Goal: Information Seeking & Learning: Understand process/instructions

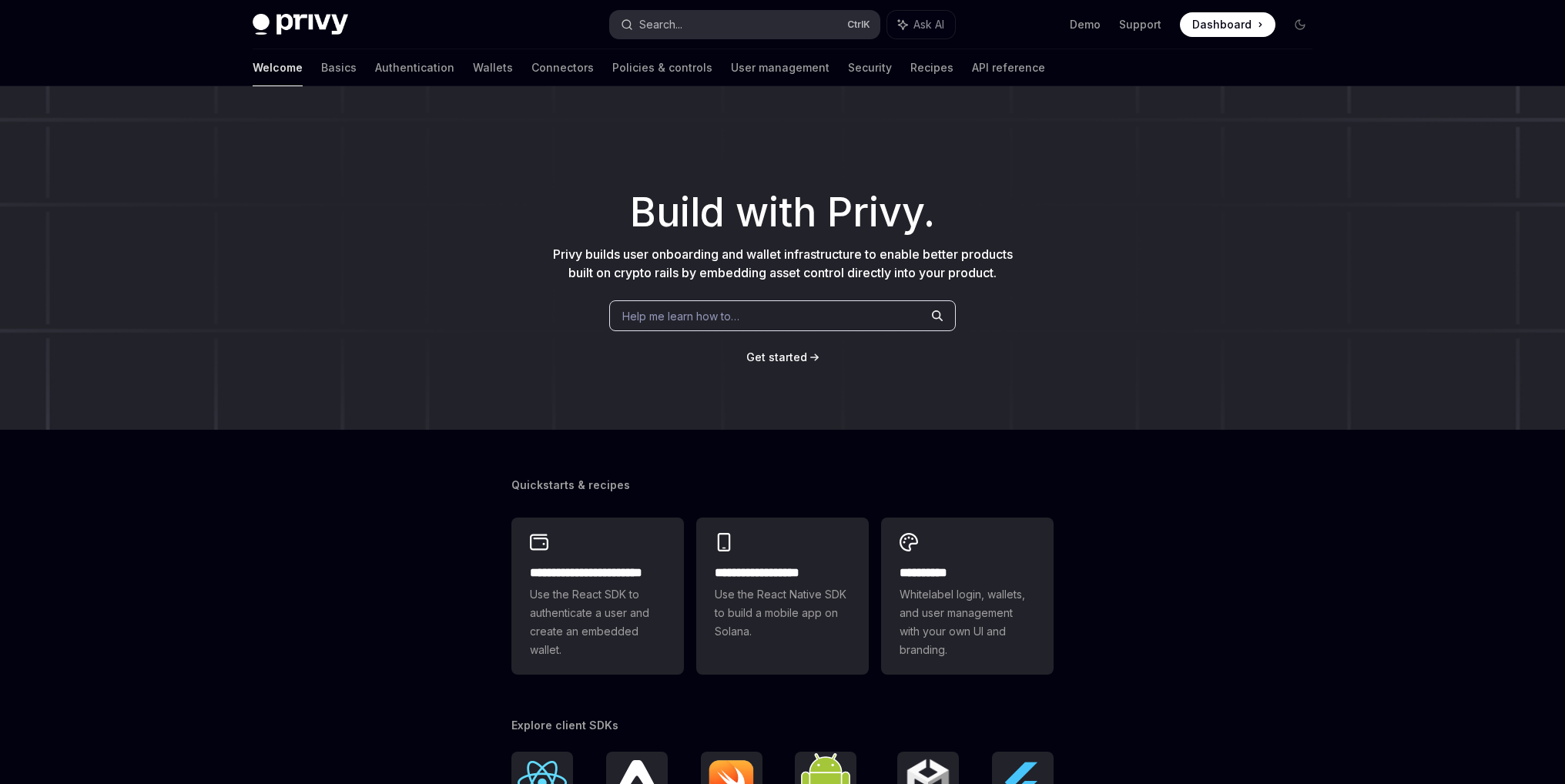
click at [670, 22] on div "Search..." at bounding box center [661, 24] width 43 height 19
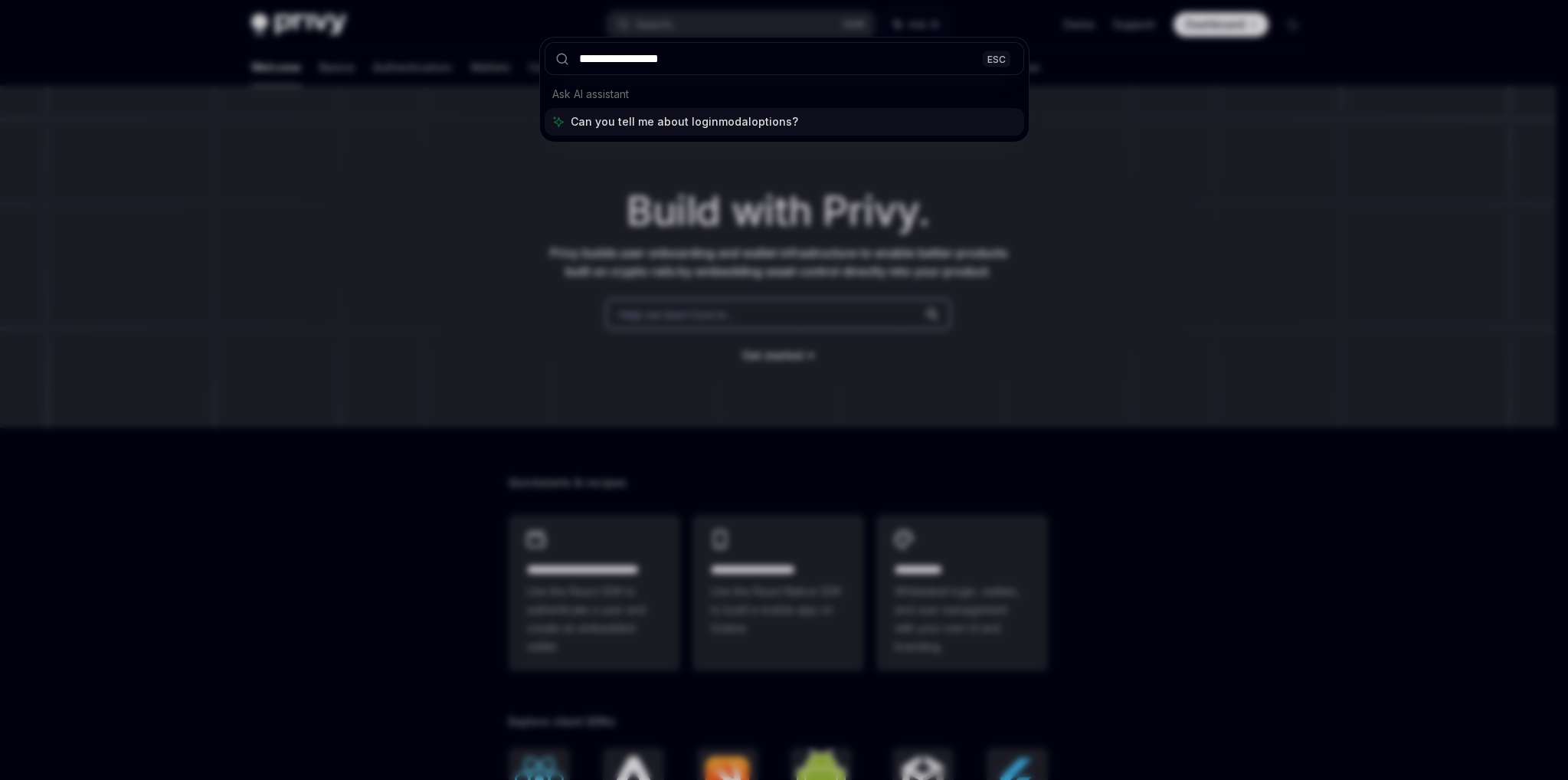
type input "**********"
type textarea "*"
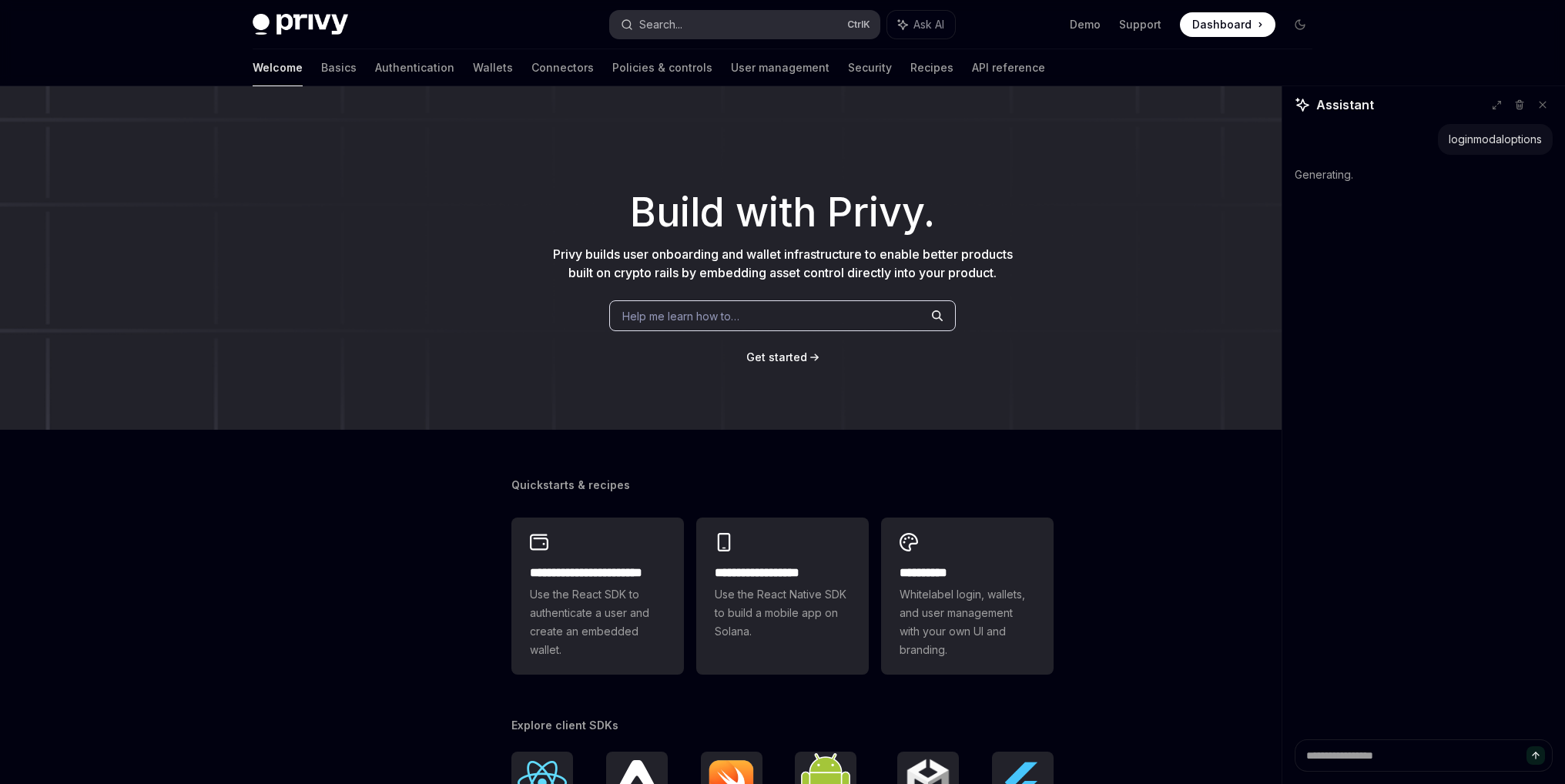
click at [749, 23] on button "Search... Ctrl K" at bounding box center [744, 25] width 270 height 28
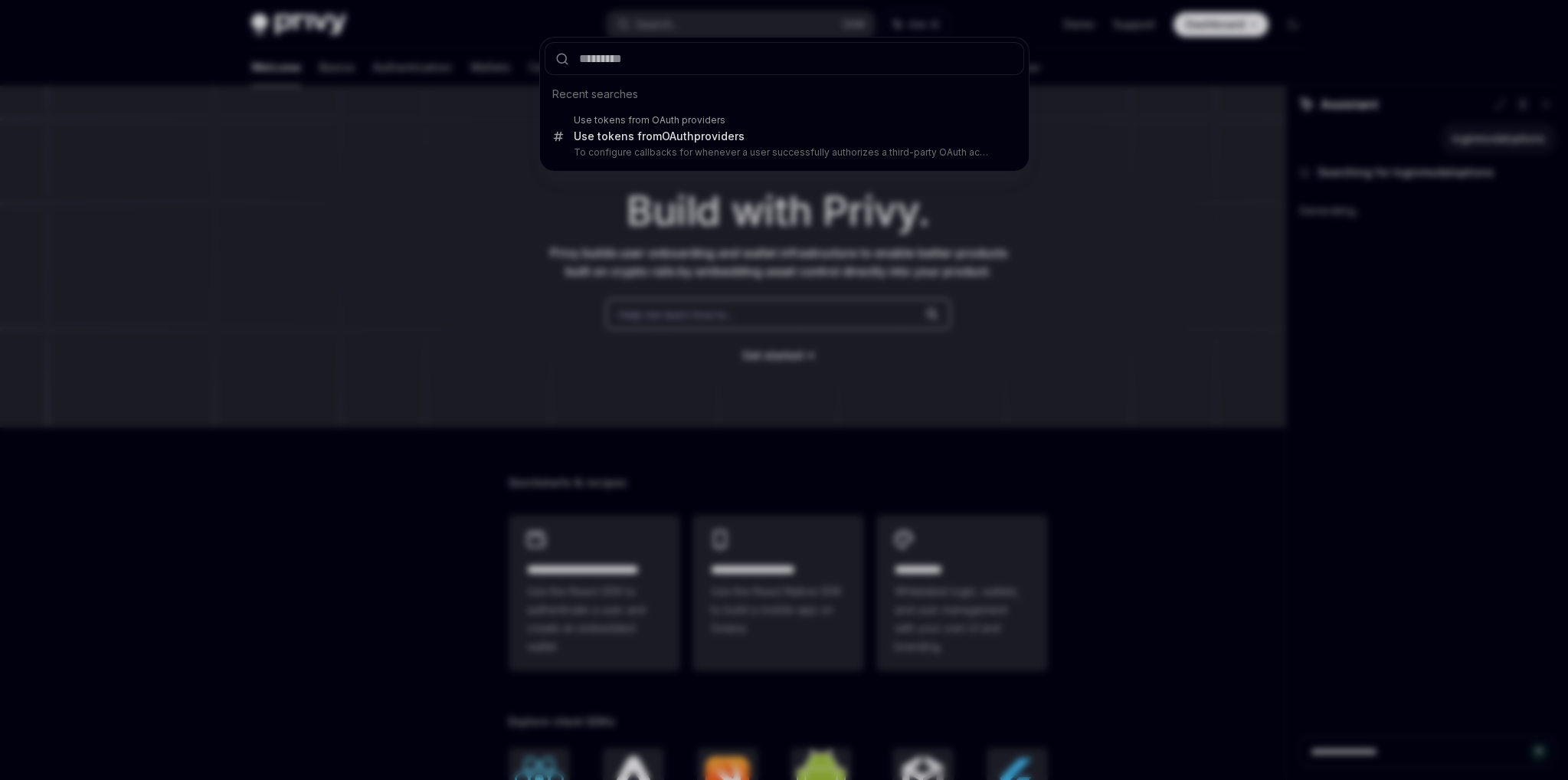
click at [525, 196] on div "Recent searches Use tokens from OAuth providers Use tokens from OAuth providers…" at bounding box center [784, 390] width 1568 height 780
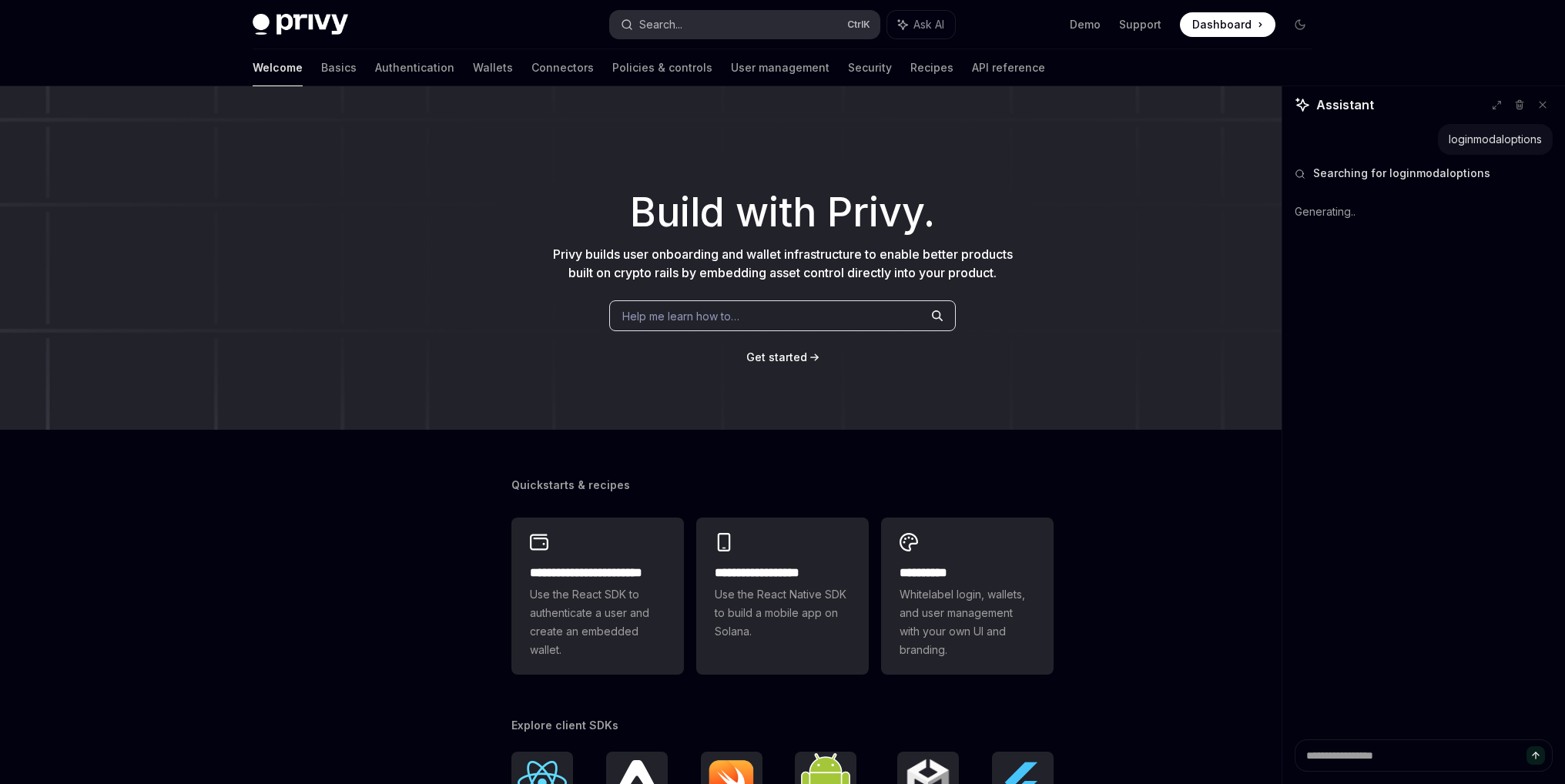
click at [662, 30] on div "Search..." at bounding box center [661, 24] width 43 height 19
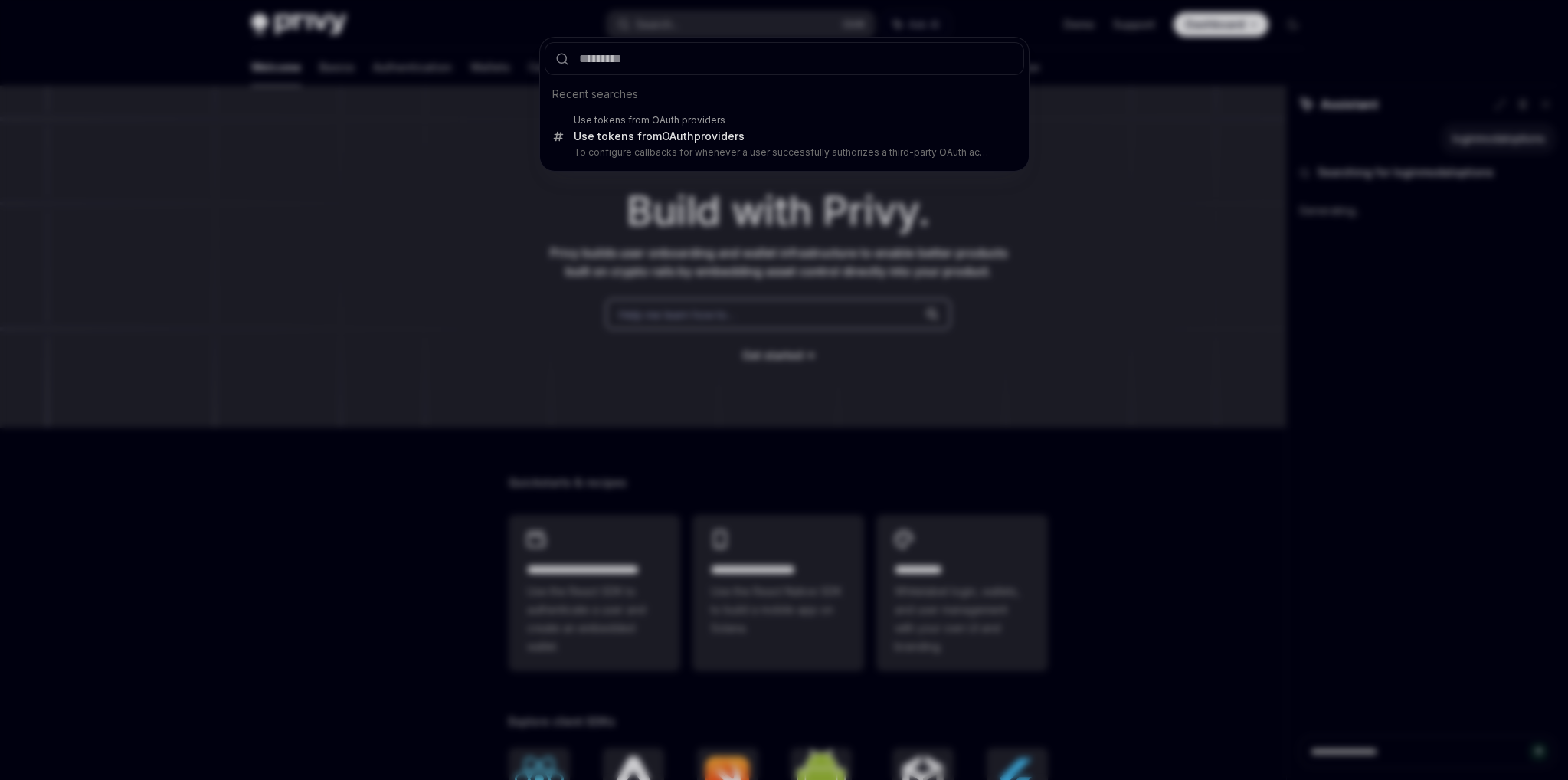
click at [465, 133] on div "Recent searches Use tokens from OAuth providers Use tokens from OAuth providers…" at bounding box center [784, 390] width 1568 height 780
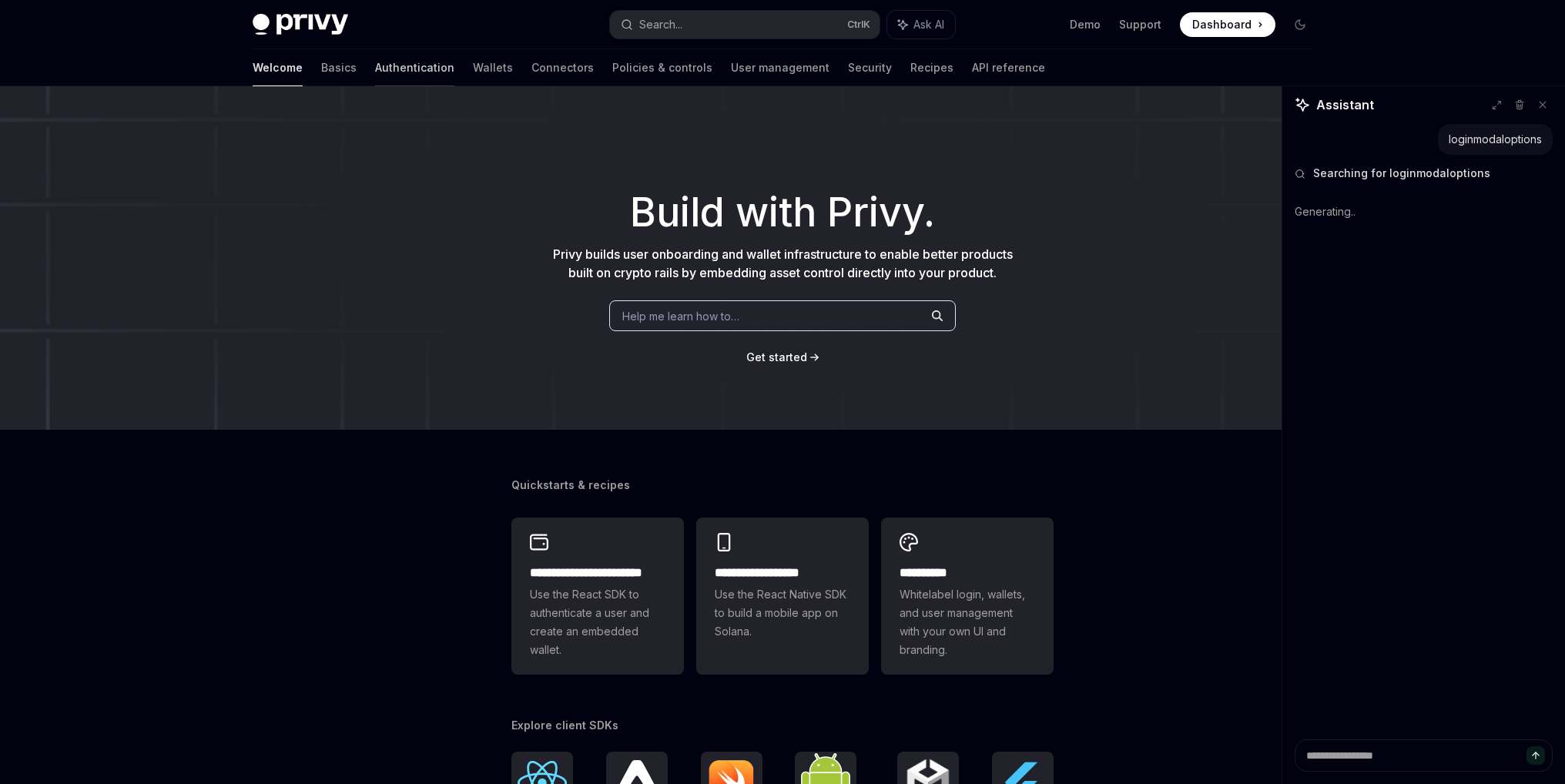
click at [375, 73] on link "Authentication" at bounding box center [415, 68] width 79 height 37
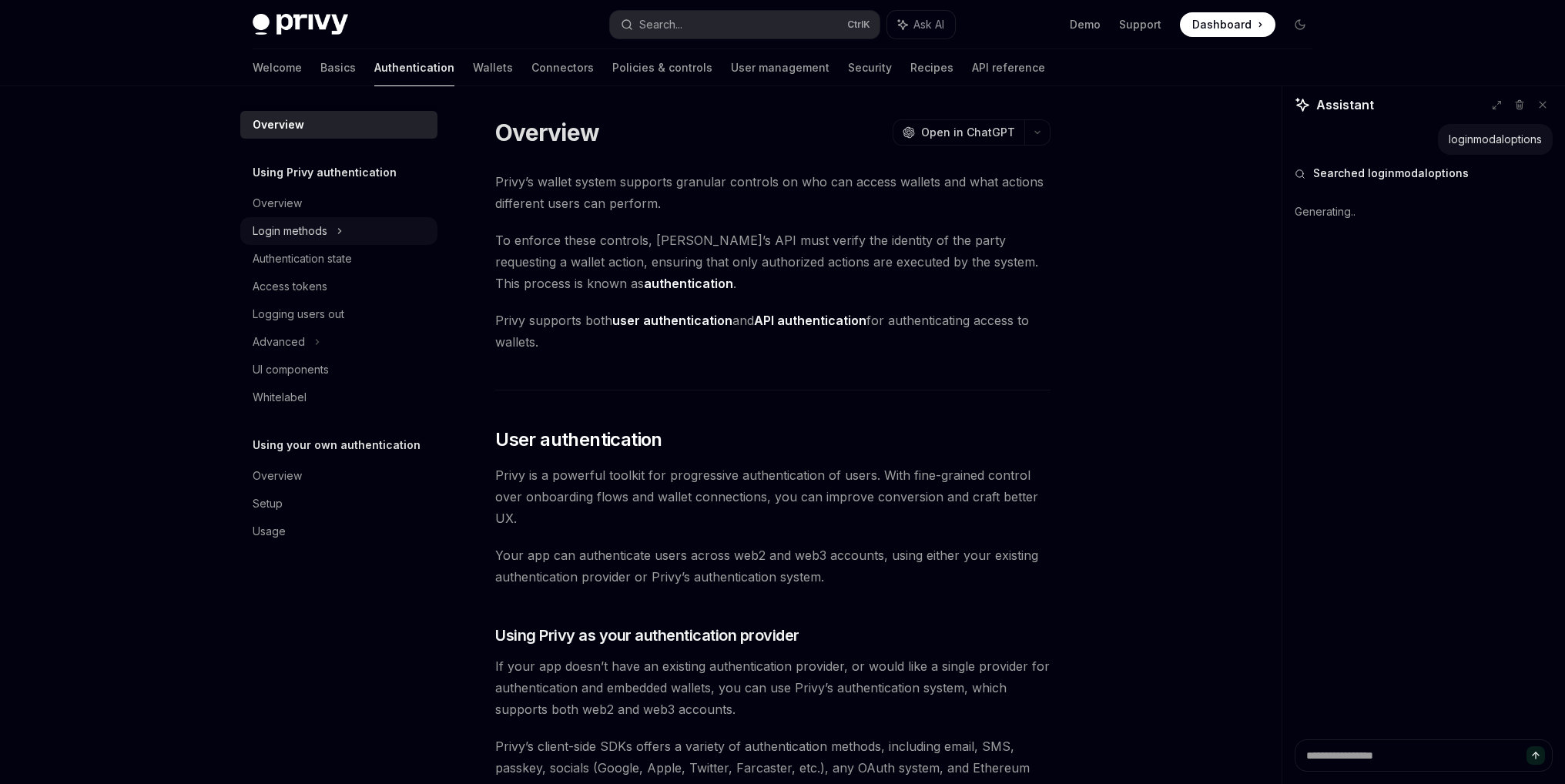
click at [355, 231] on div "Login methods" at bounding box center [338, 231] width 197 height 28
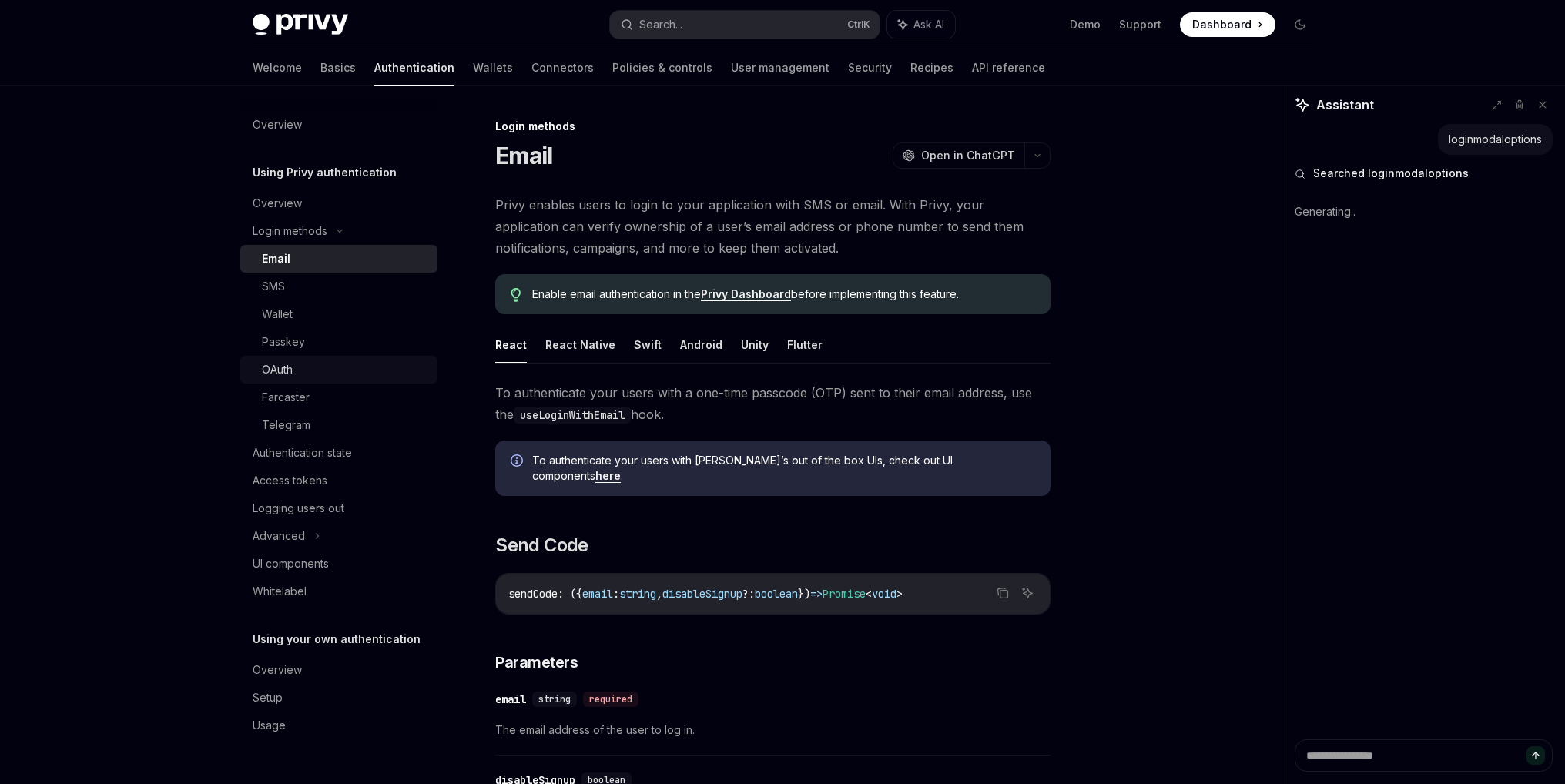
click at [292, 376] on div "OAuth" at bounding box center [276, 370] width 31 height 19
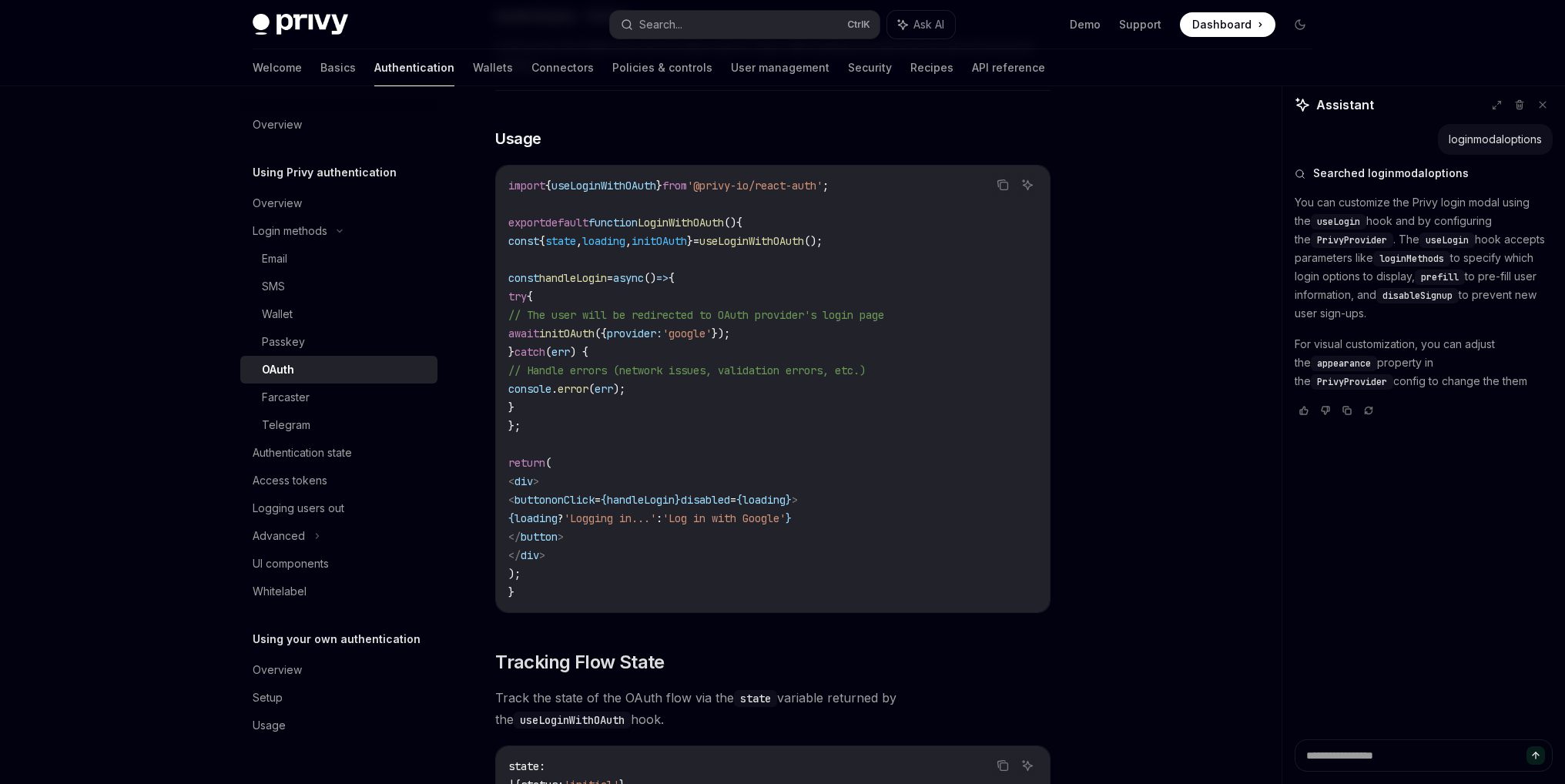
scroll to position [863, 0]
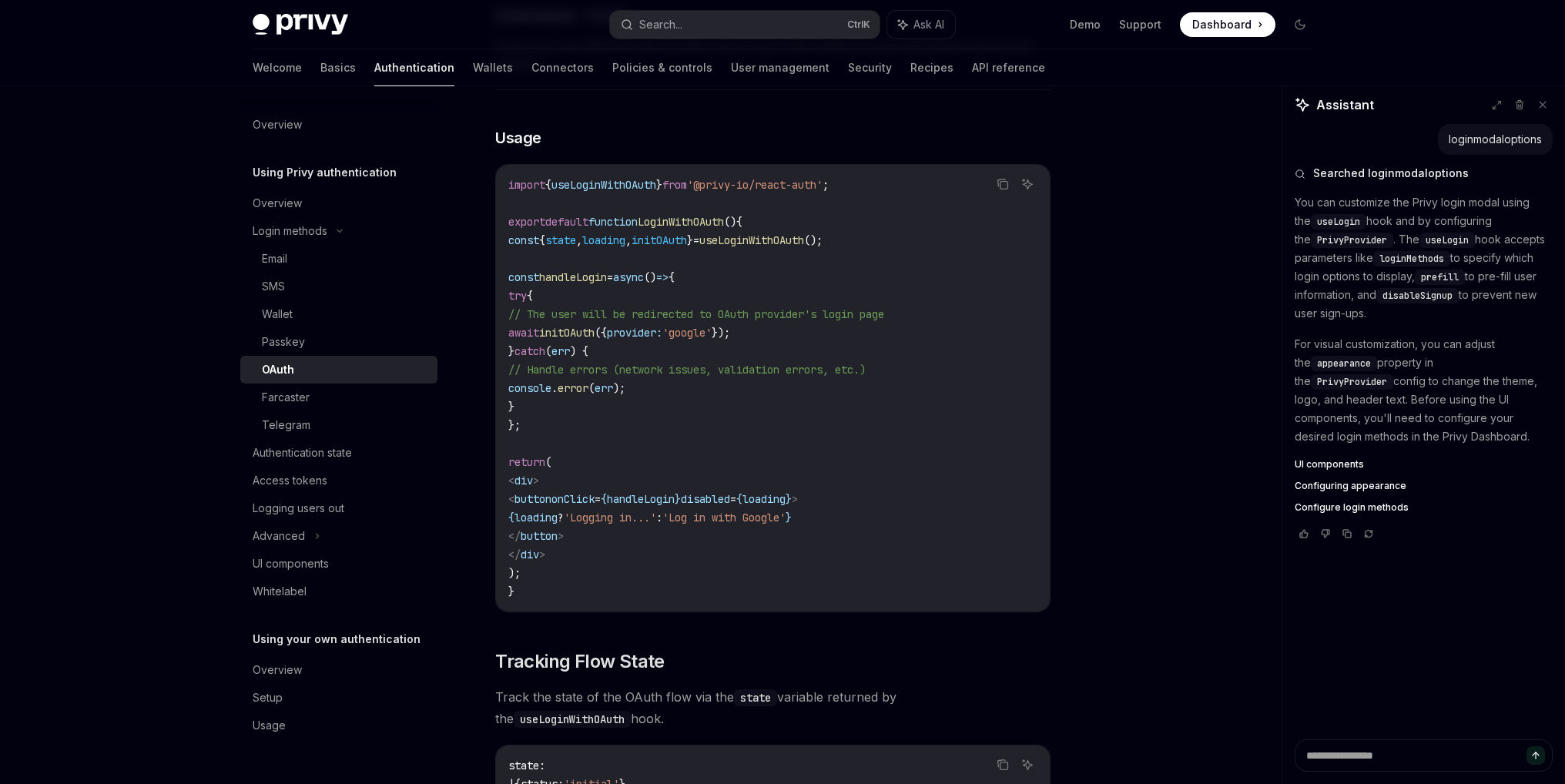
click at [1334, 512] on span "Configure login methods" at bounding box center [1352, 507] width 114 height 12
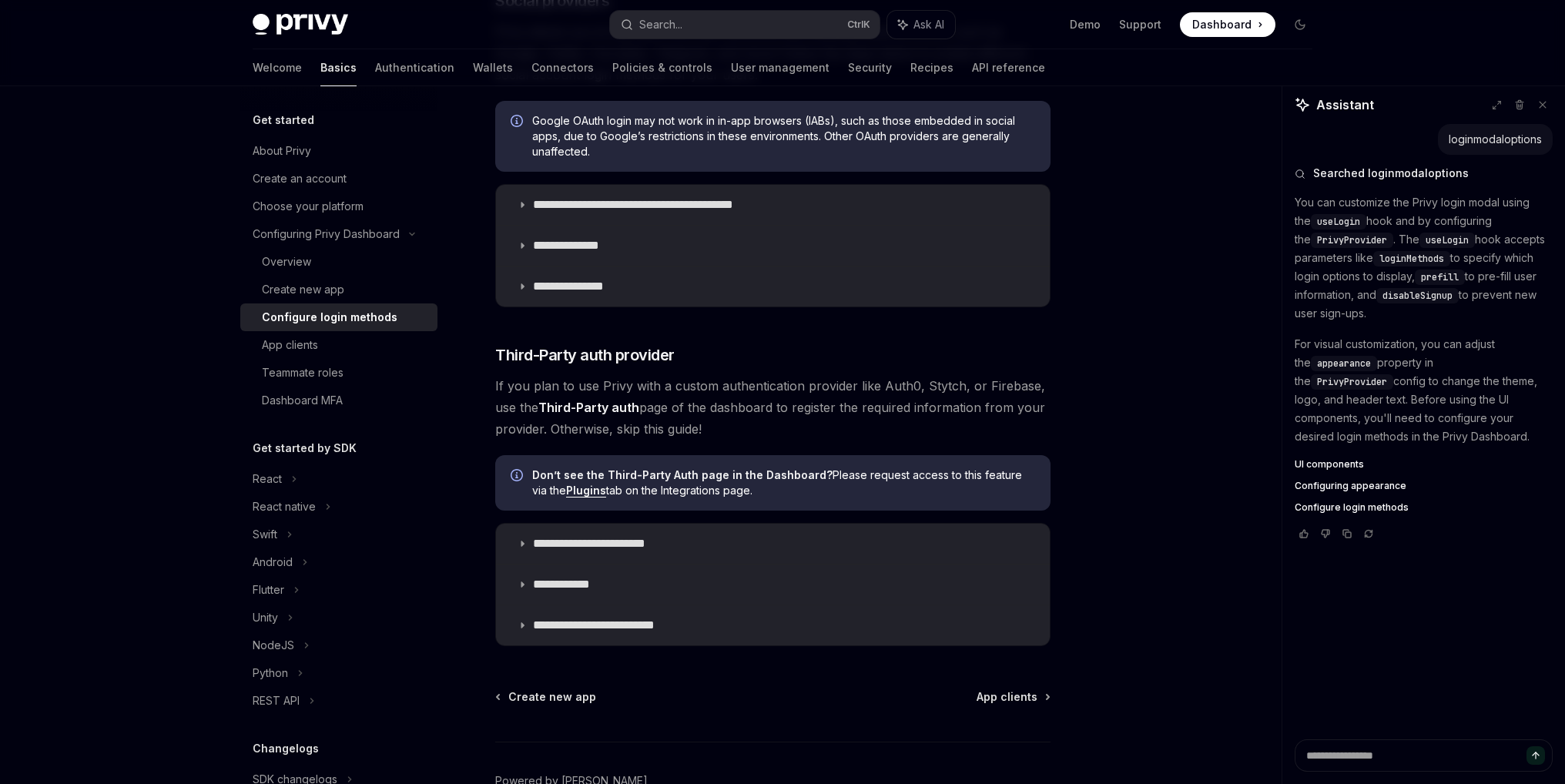
scroll to position [618, 0]
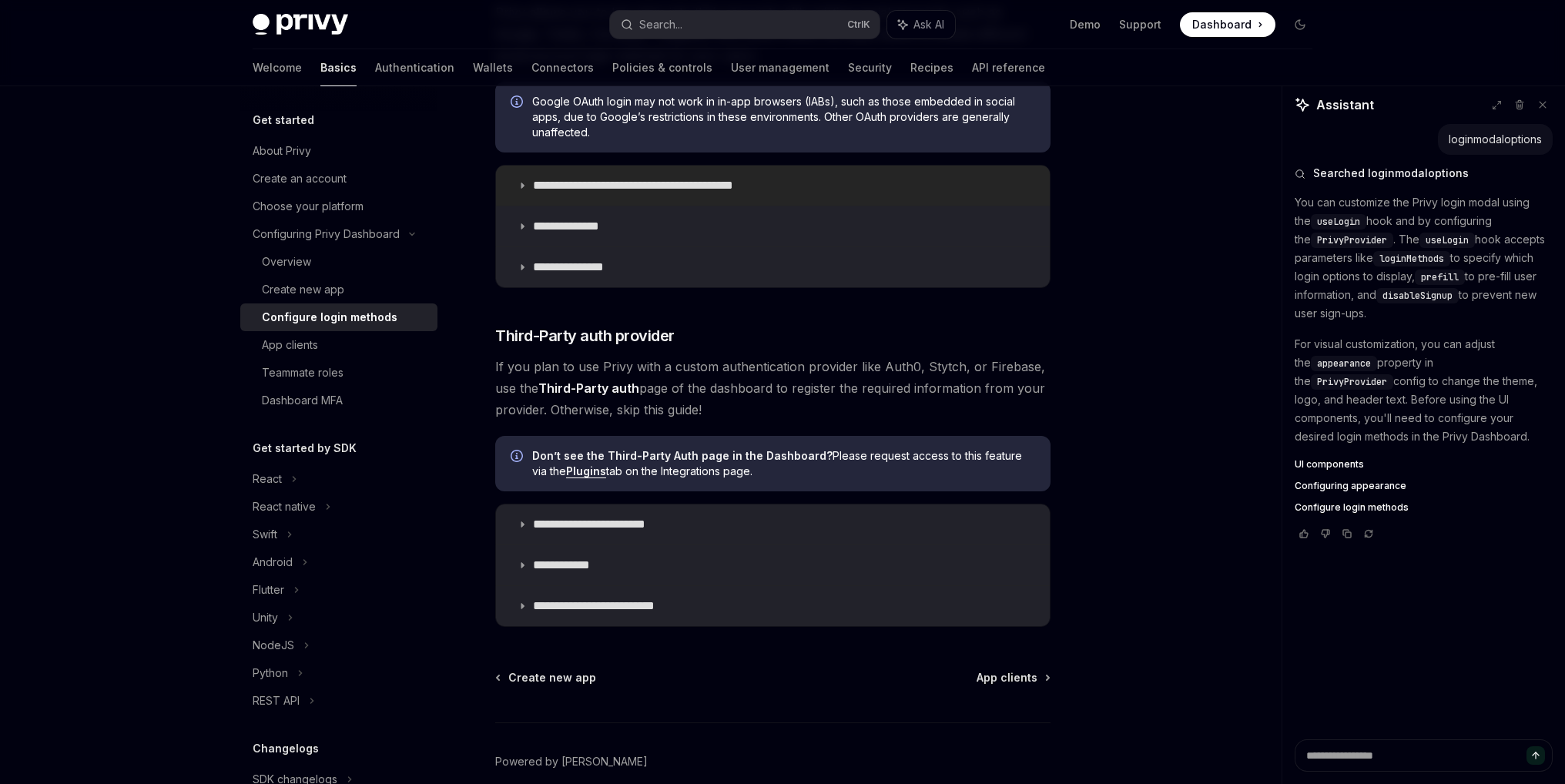
click at [595, 183] on p "**********" at bounding box center [660, 186] width 254 height 15
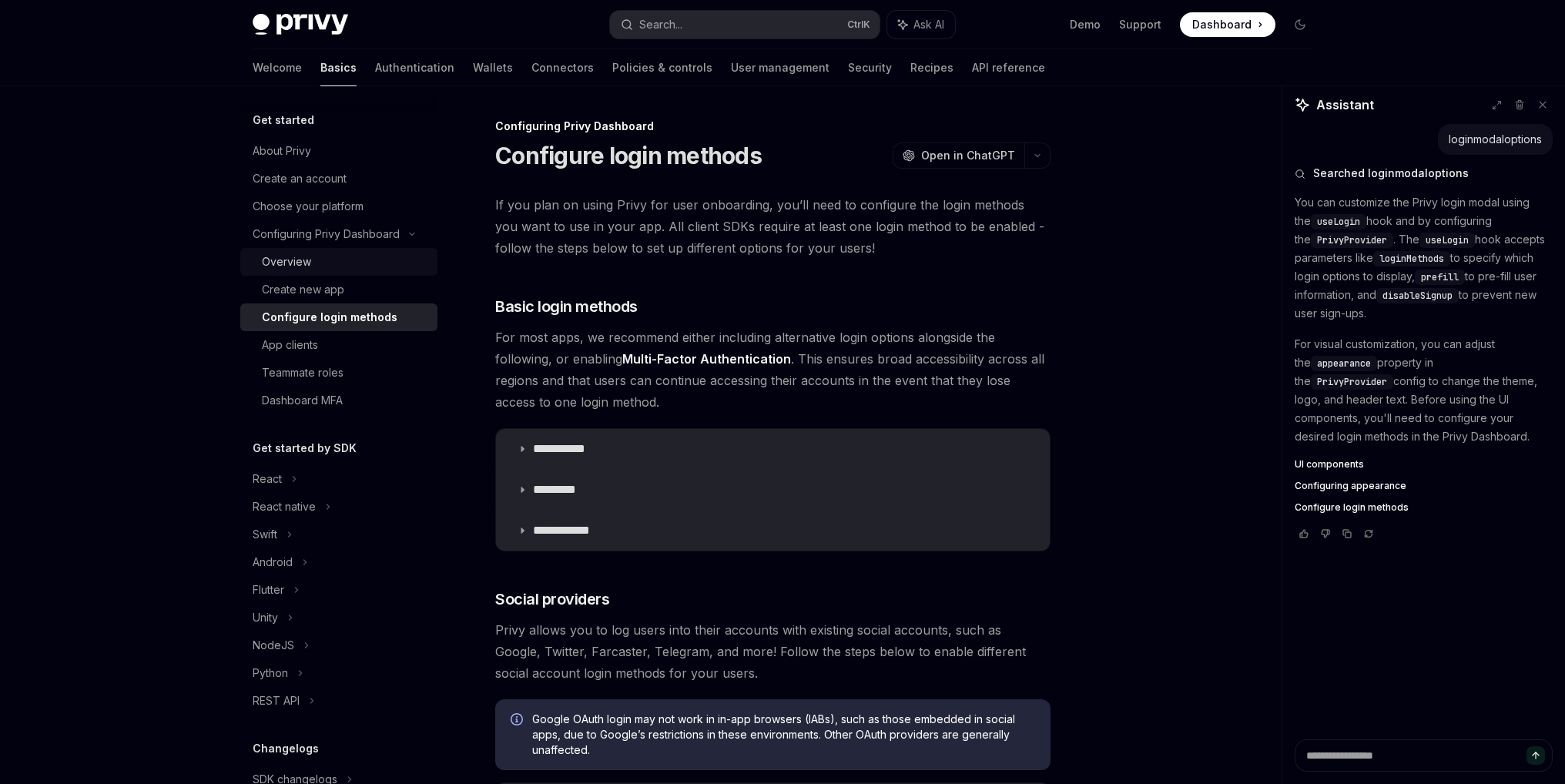
click at [330, 270] on div "Overview" at bounding box center [345, 262] width 166 height 19
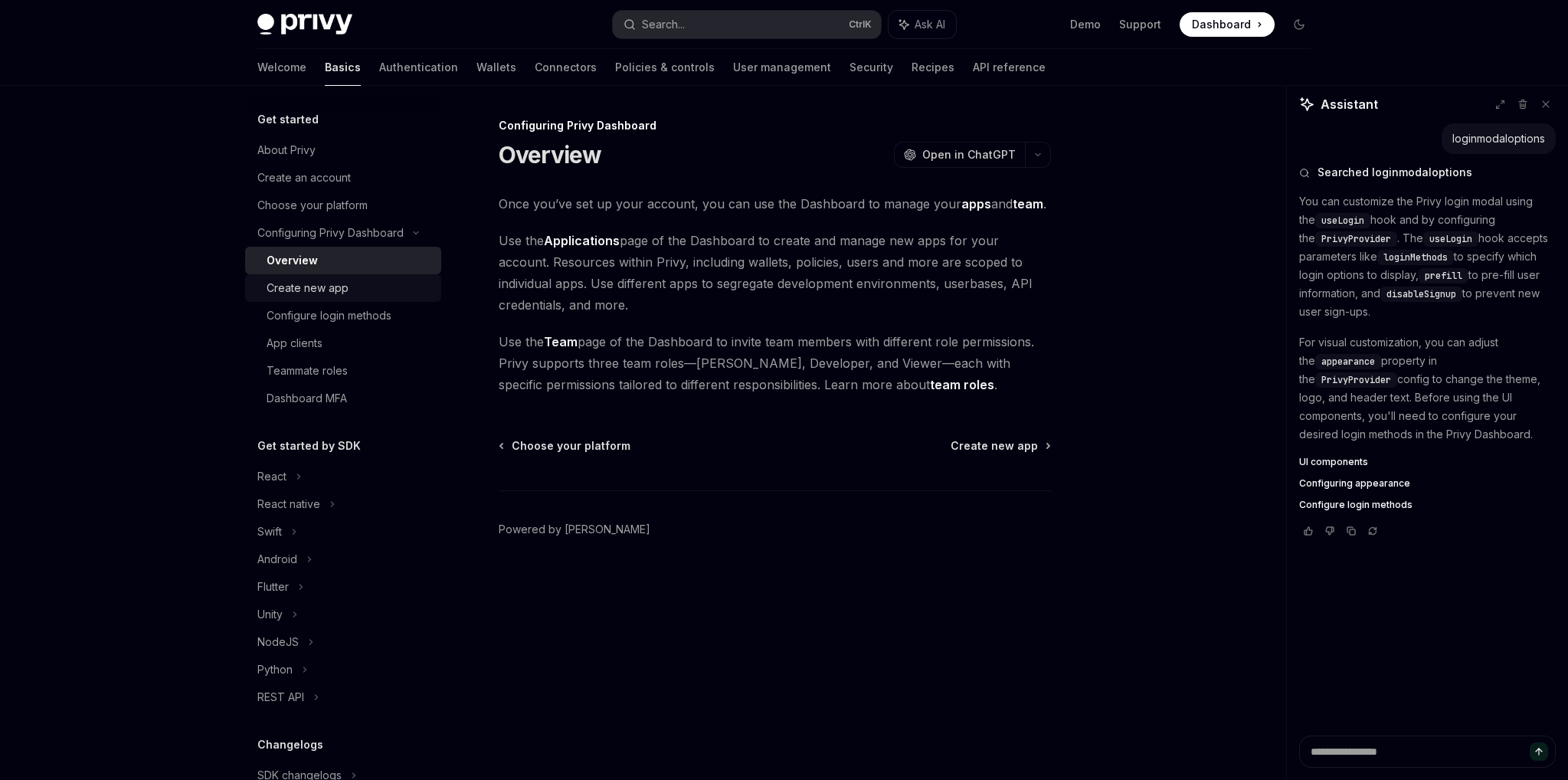
click at [334, 286] on div "Create new app" at bounding box center [307, 288] width 82 height 19
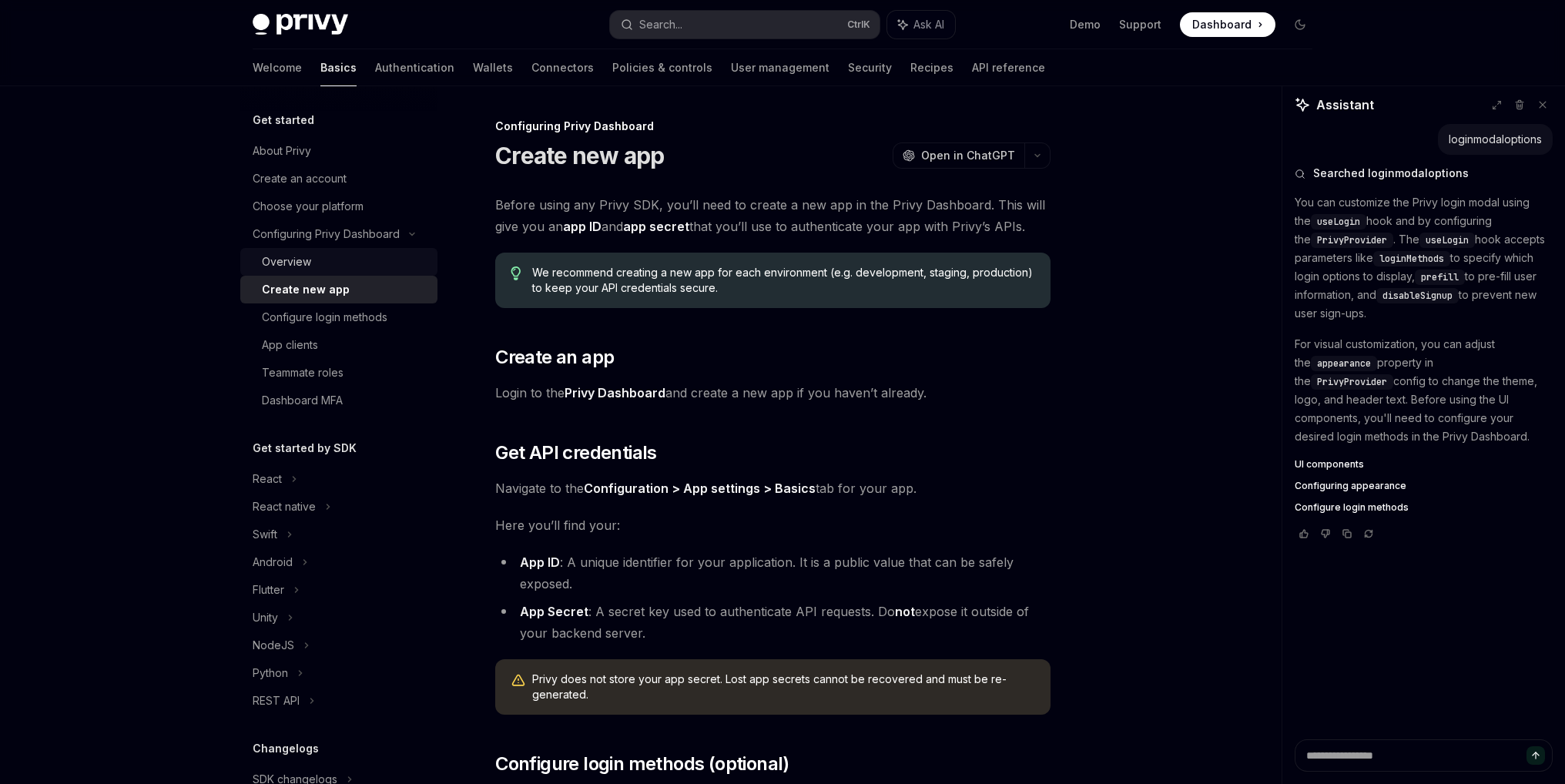
click at [336, 266] on div "Overview" at bounding box center [345, 262] width 166 height 19
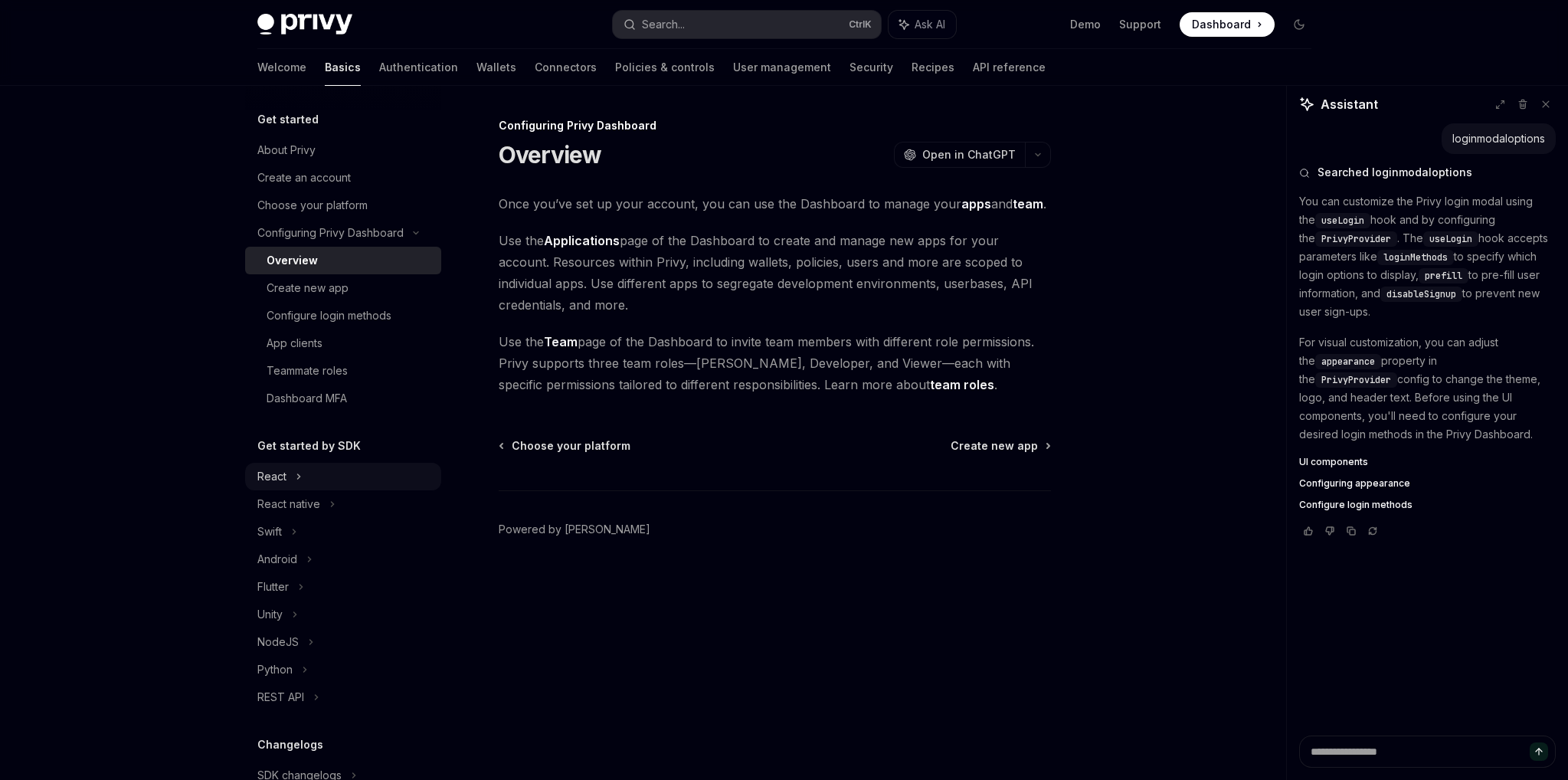
click at [350, 474] on div "React" at bounding box center [343, 476] width 196 height 28
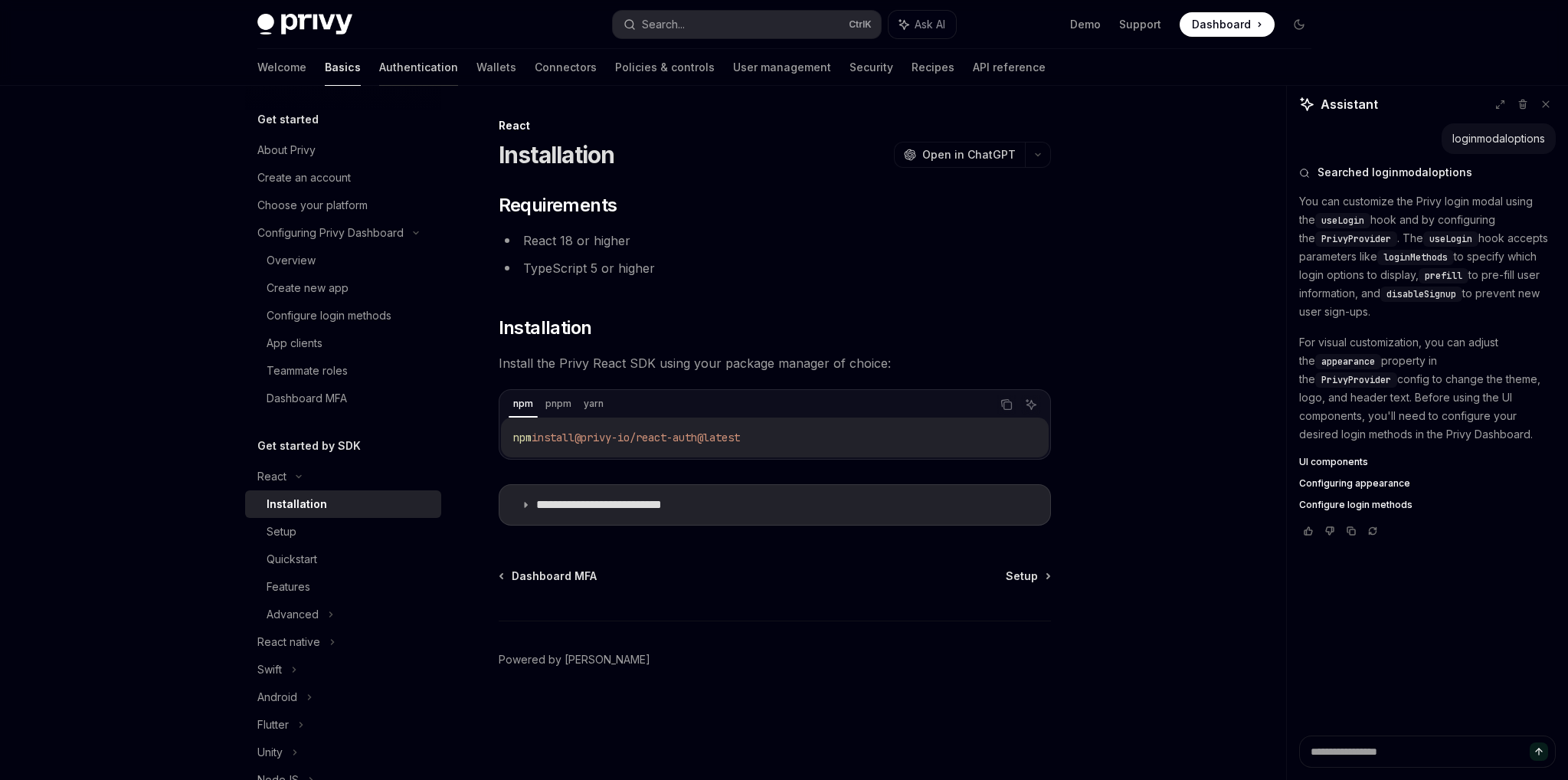
click at [379, 73] on link "Authentication" at bounding box center [418, 68] width 79 height 37
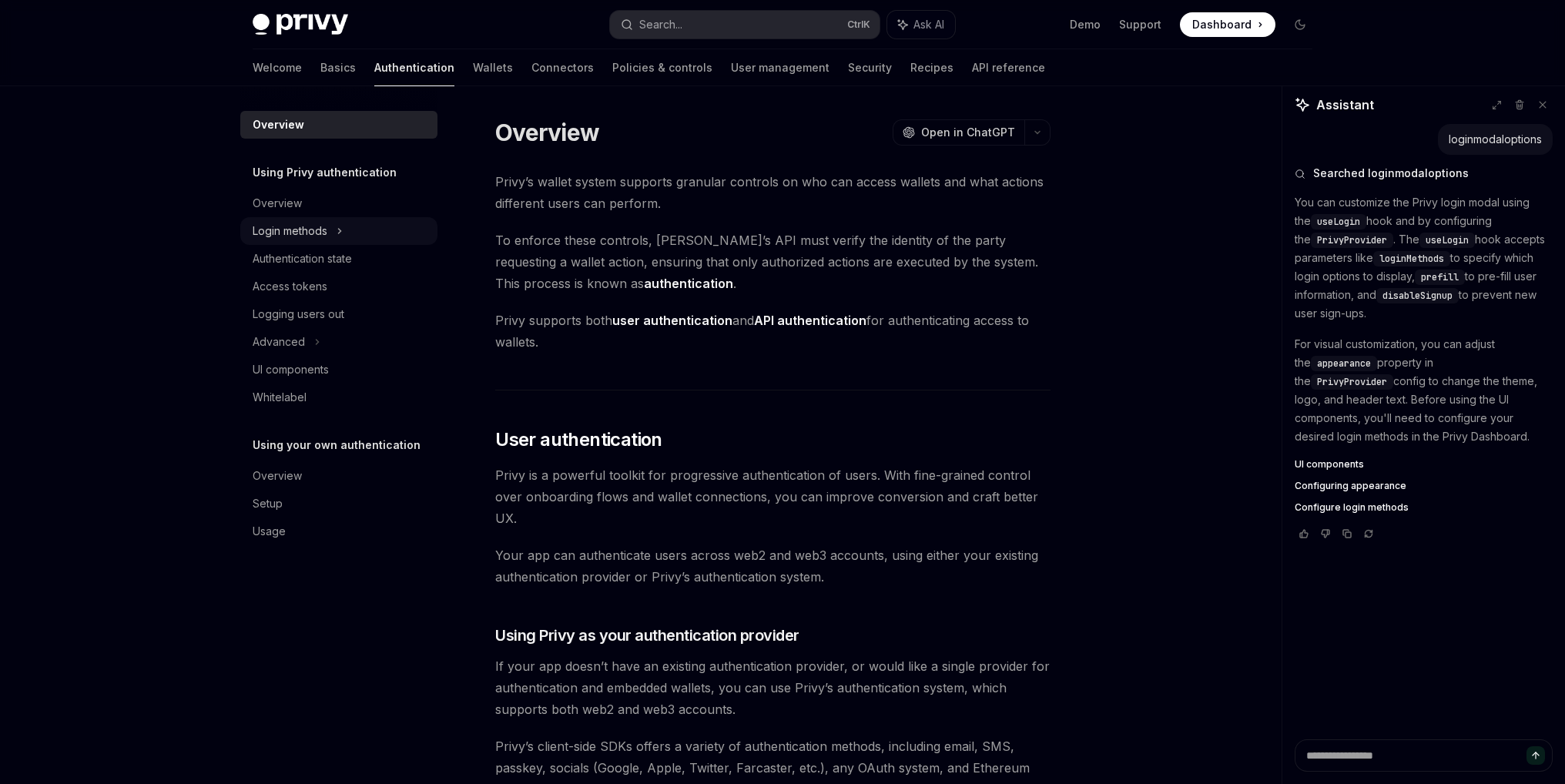
click at [351, 228] on div "Login methods" at bounding box center [338, 231] width 197 height 28
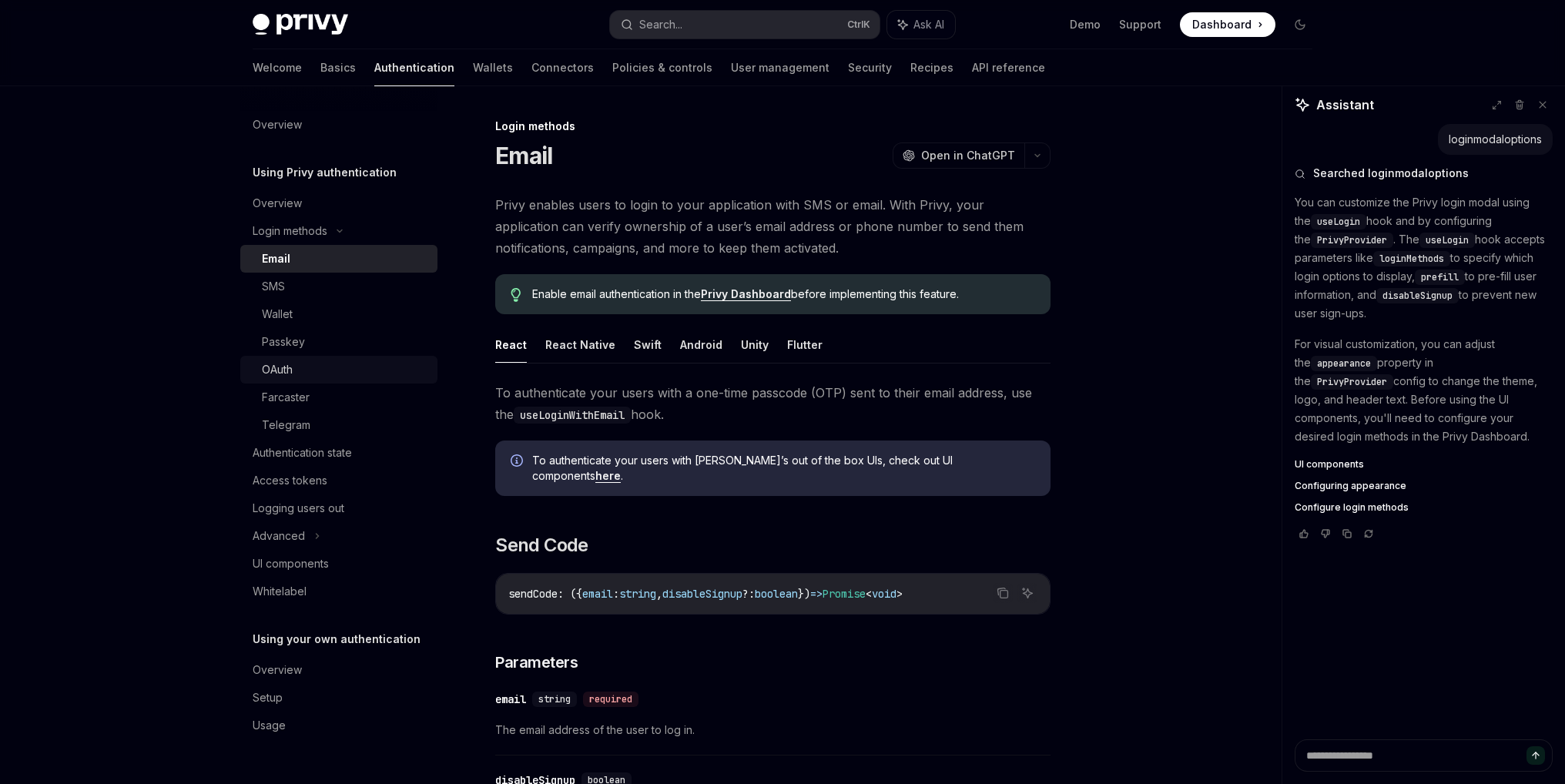
click at [323, 368] on div "OAuth" at bounding box center [345, 370] width 166 height 19
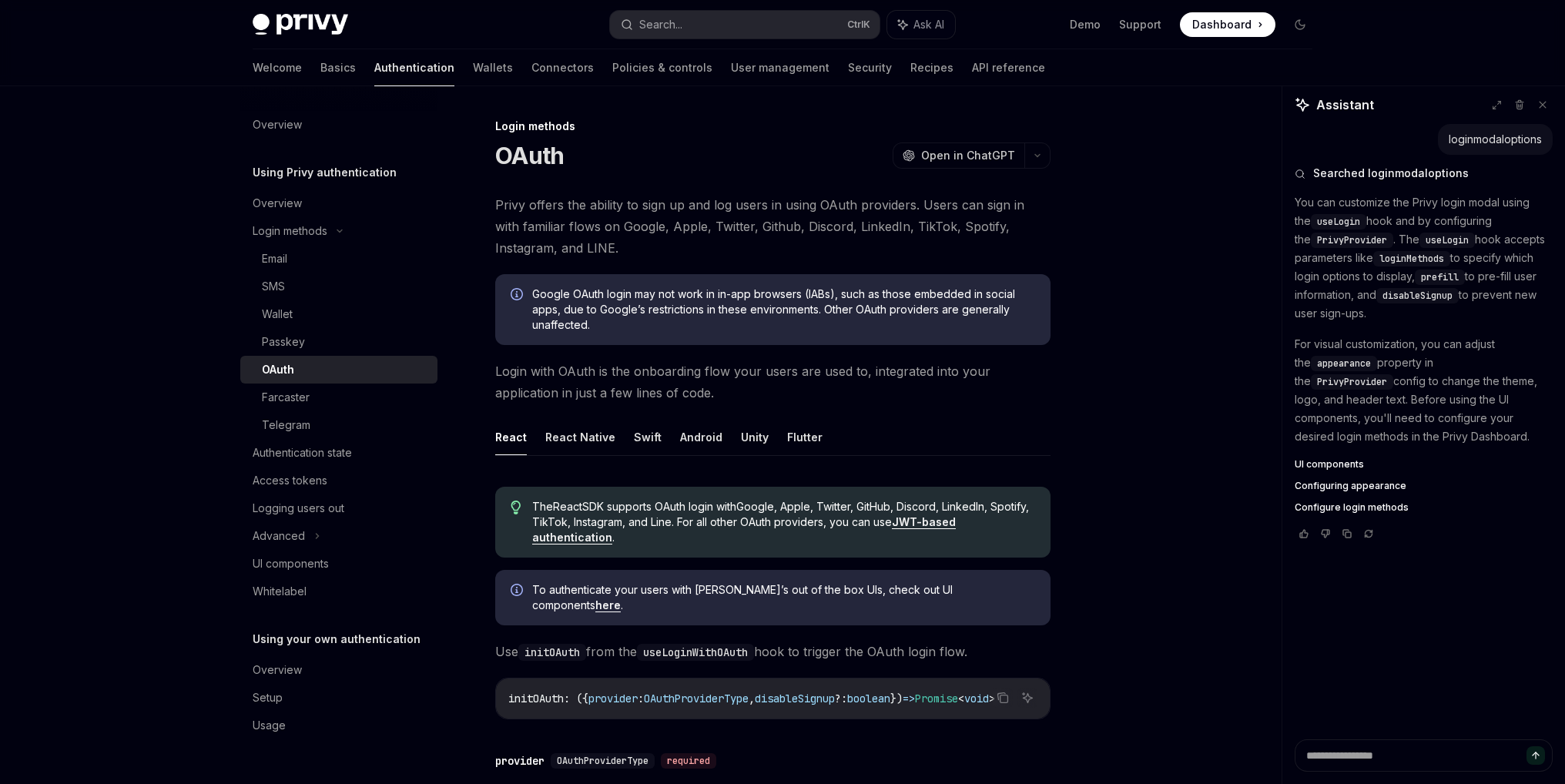
click at [323, 368] on div "OAuth" at bounding box center [345, 370] width 166 height 19
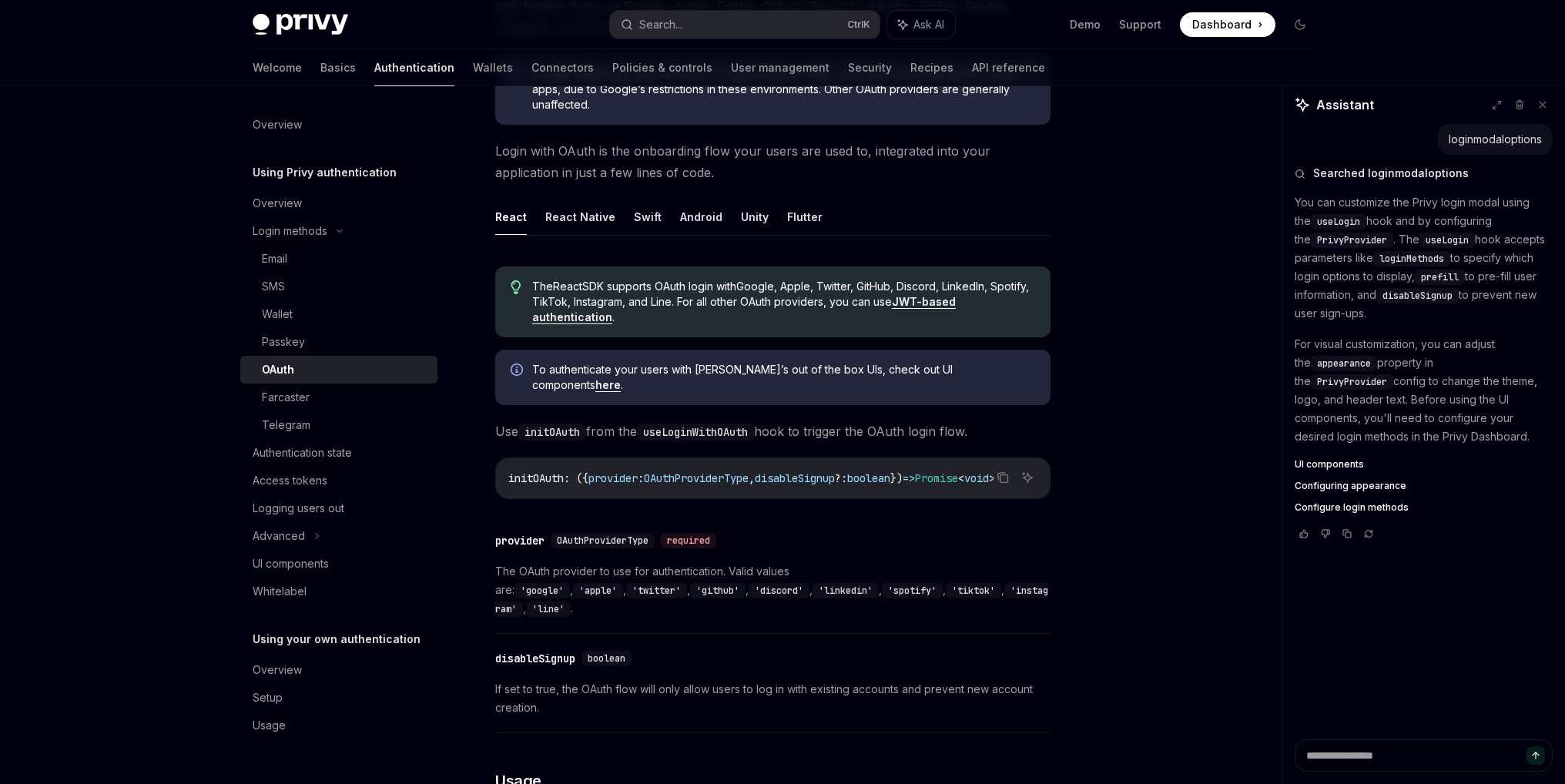
scroll to position [221, 0]
click at [621, 377] on link "here" at bounding box center [608, 384] width 25 height 14
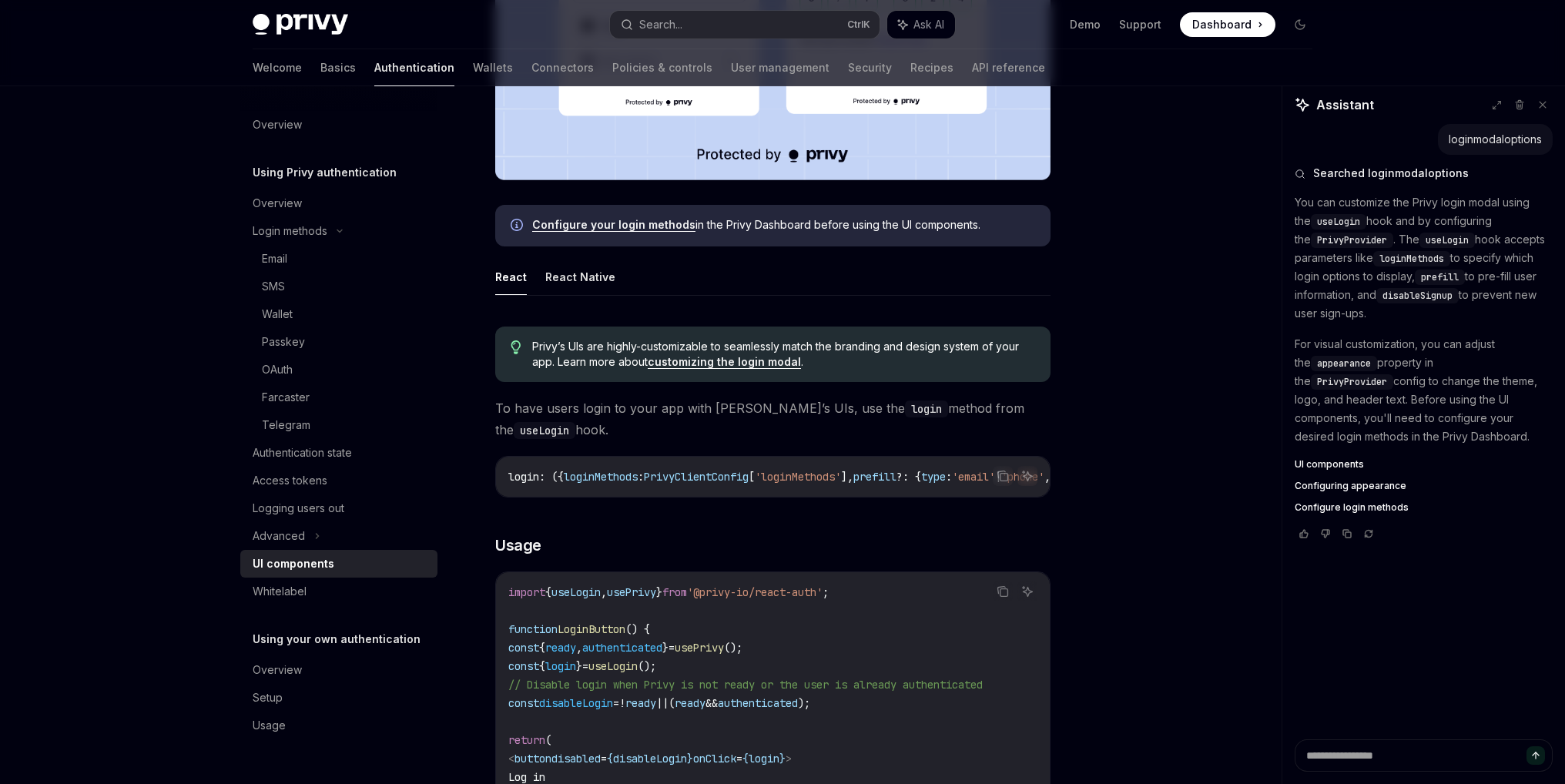
scroll to position [600, 0]
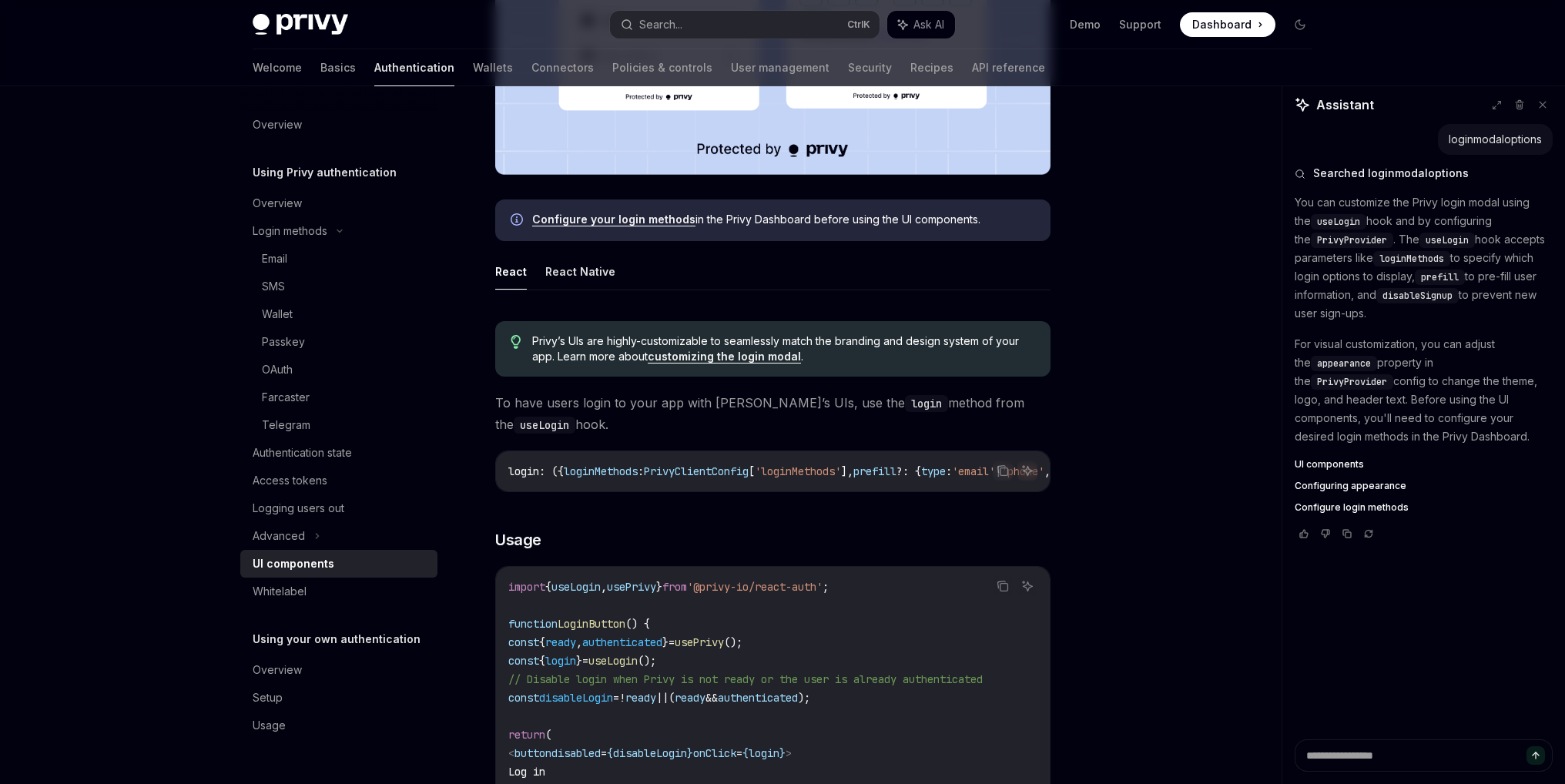
click at [622, 217] on link "Configure your login methods" at bounding box center [613, 219] width 163 height 14
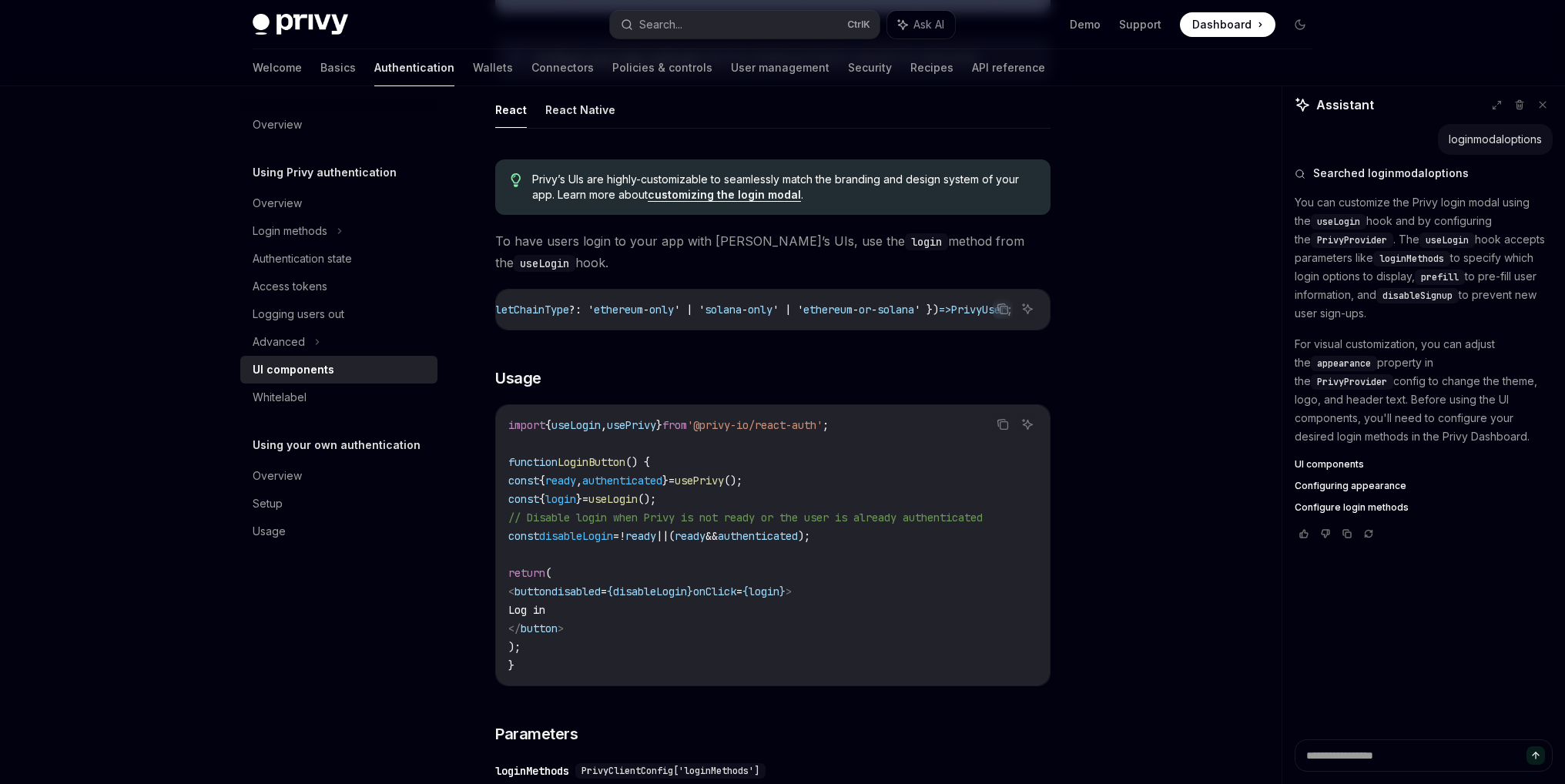
scroll to position [0, 965]
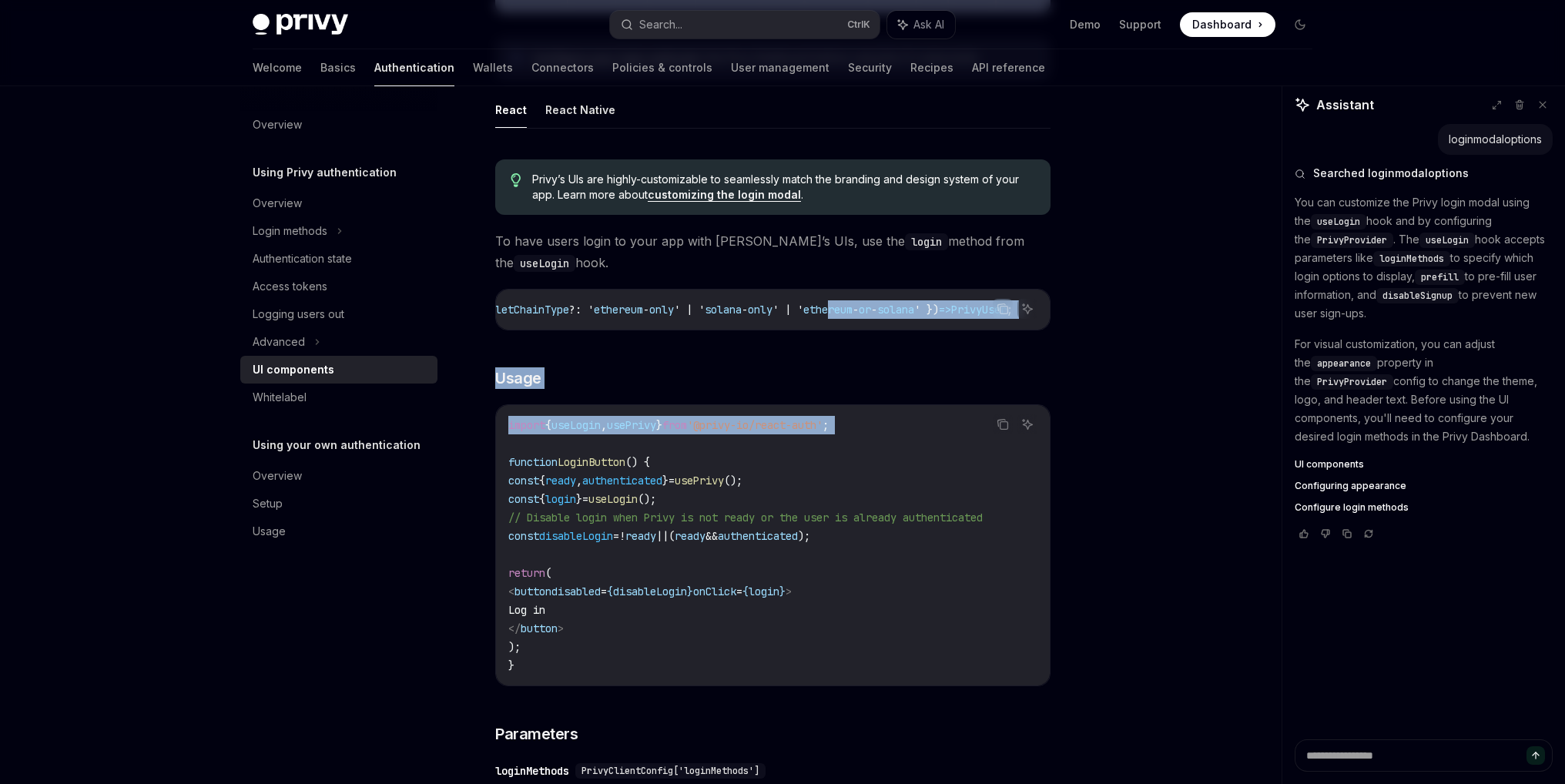
drag, startPoint x: 804, startPoint y: 315, endPoint x: 756, endPoint y: 455, distance: 148.0
click at [756, 455] on code "import { useLogin , usePrivy } from '@privy-io/react-auth' ; function LoginButt…" at bounding box center [772, 544] width 529 height 259
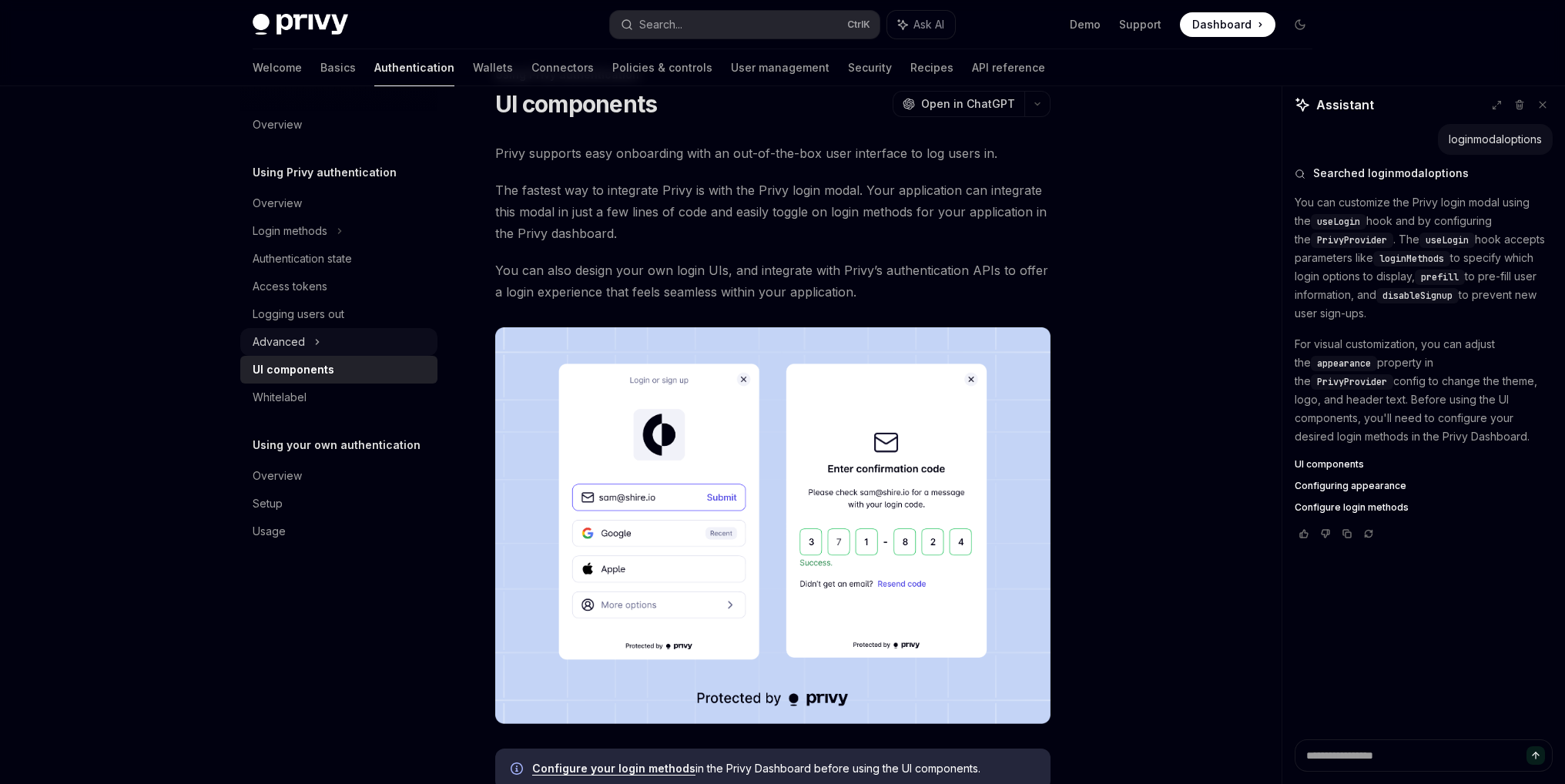
scroll to position [0, 0]
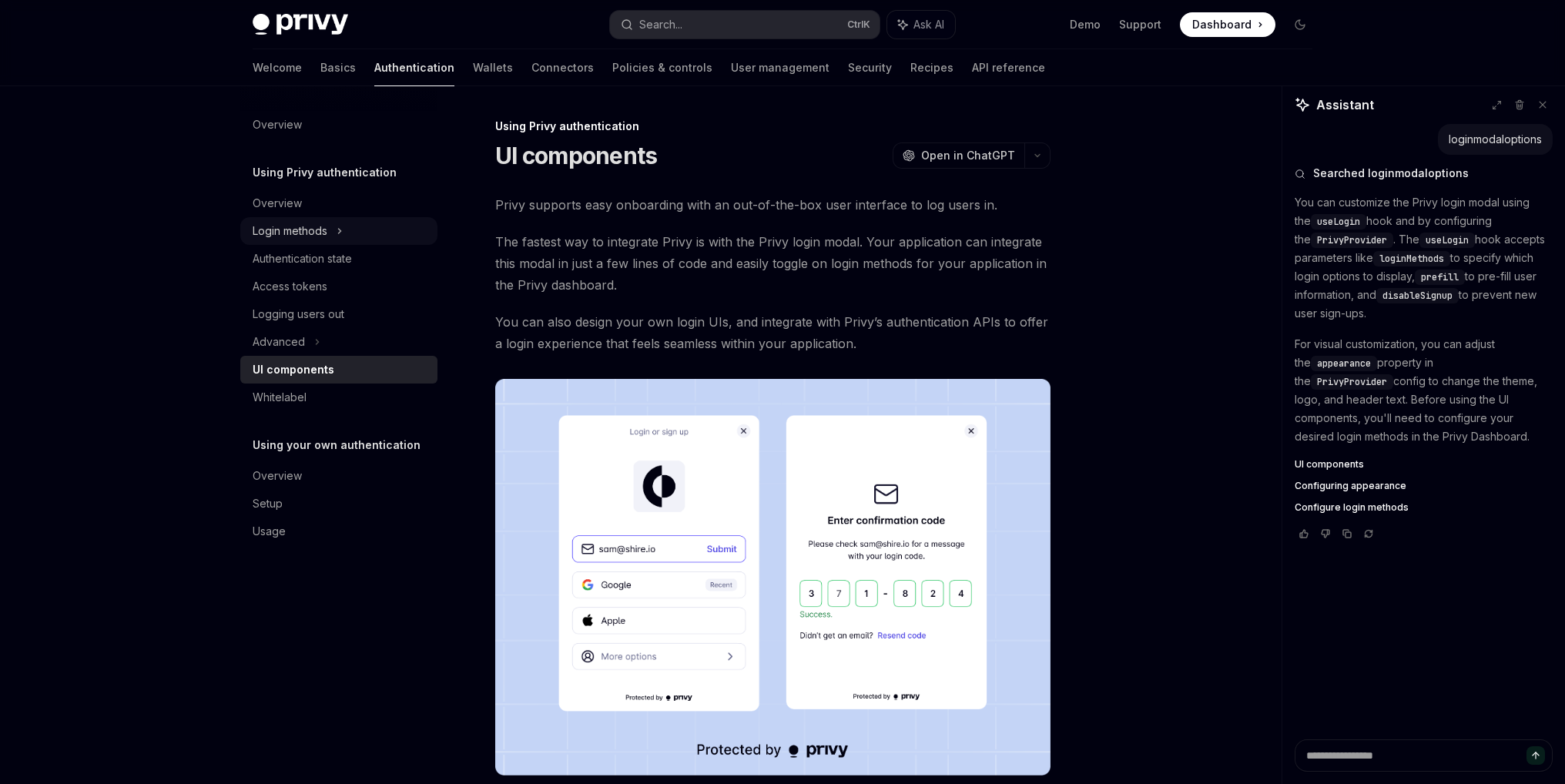
click at [336, 230] on div "Login methods" at bounding box center [338, 231] width 197 height 28
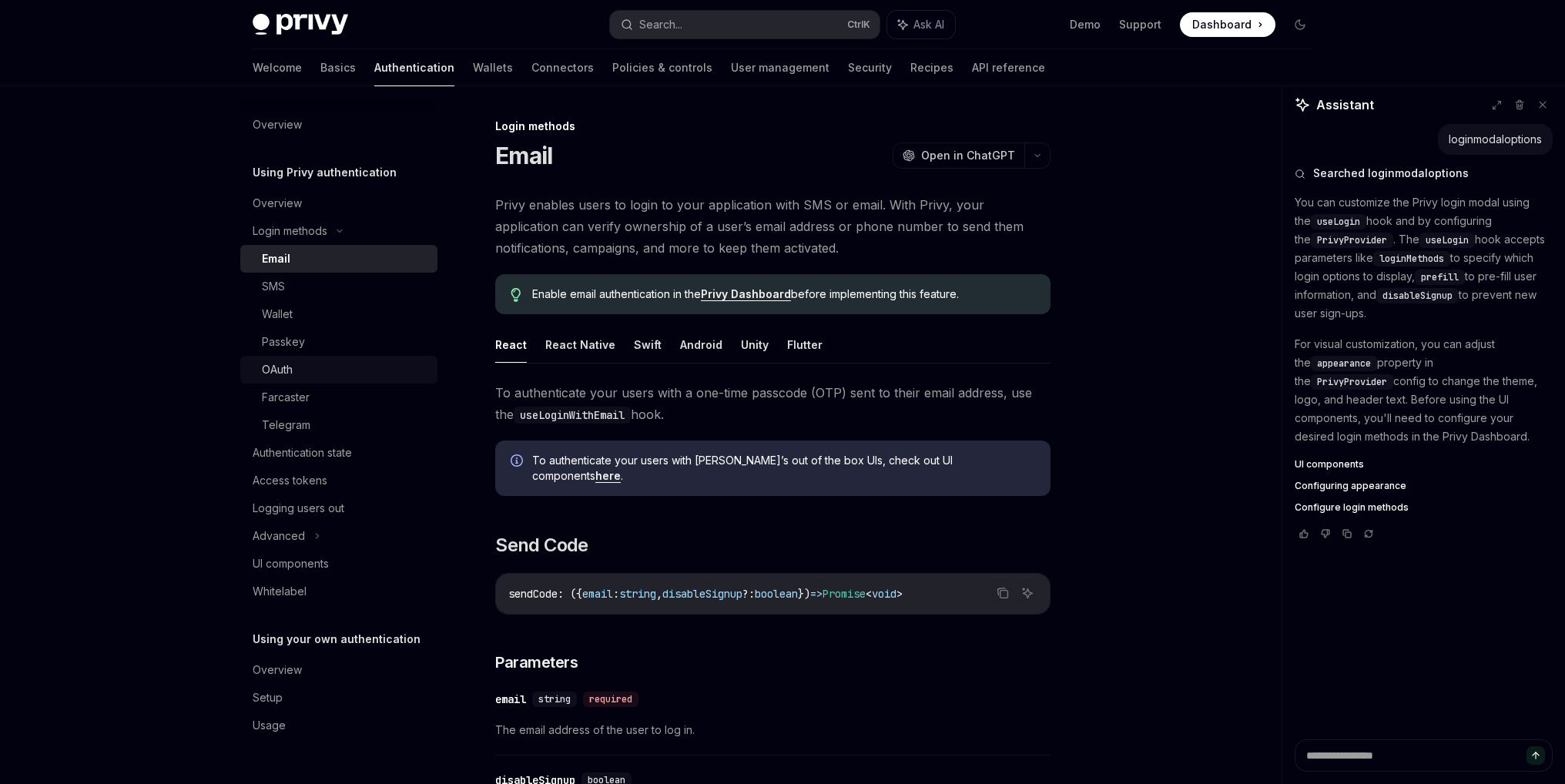
click at [316, 366] on div "OAuth" at bounding box center [345, 370] width 166 height 19
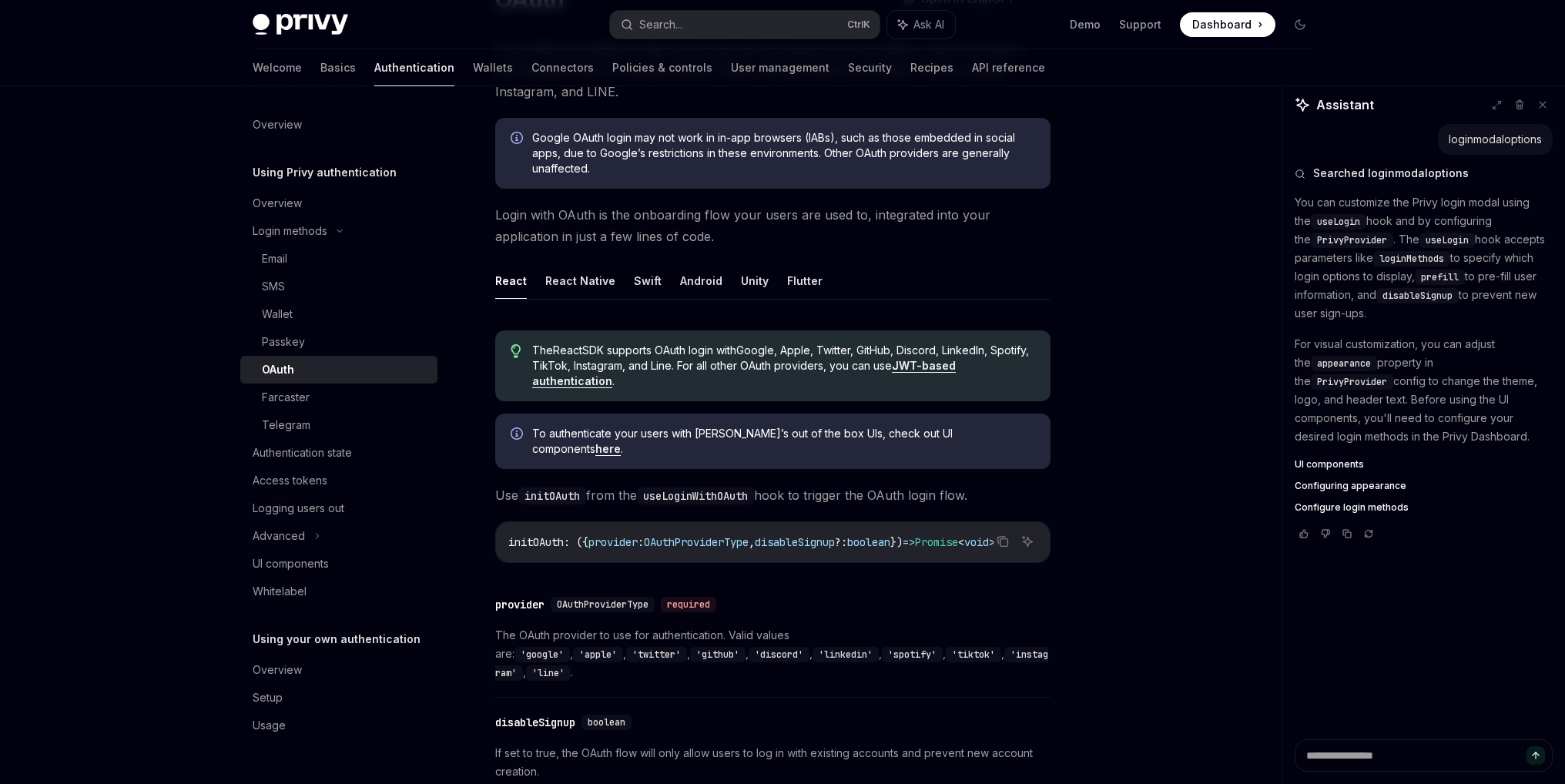
scroll to position [152, 0]
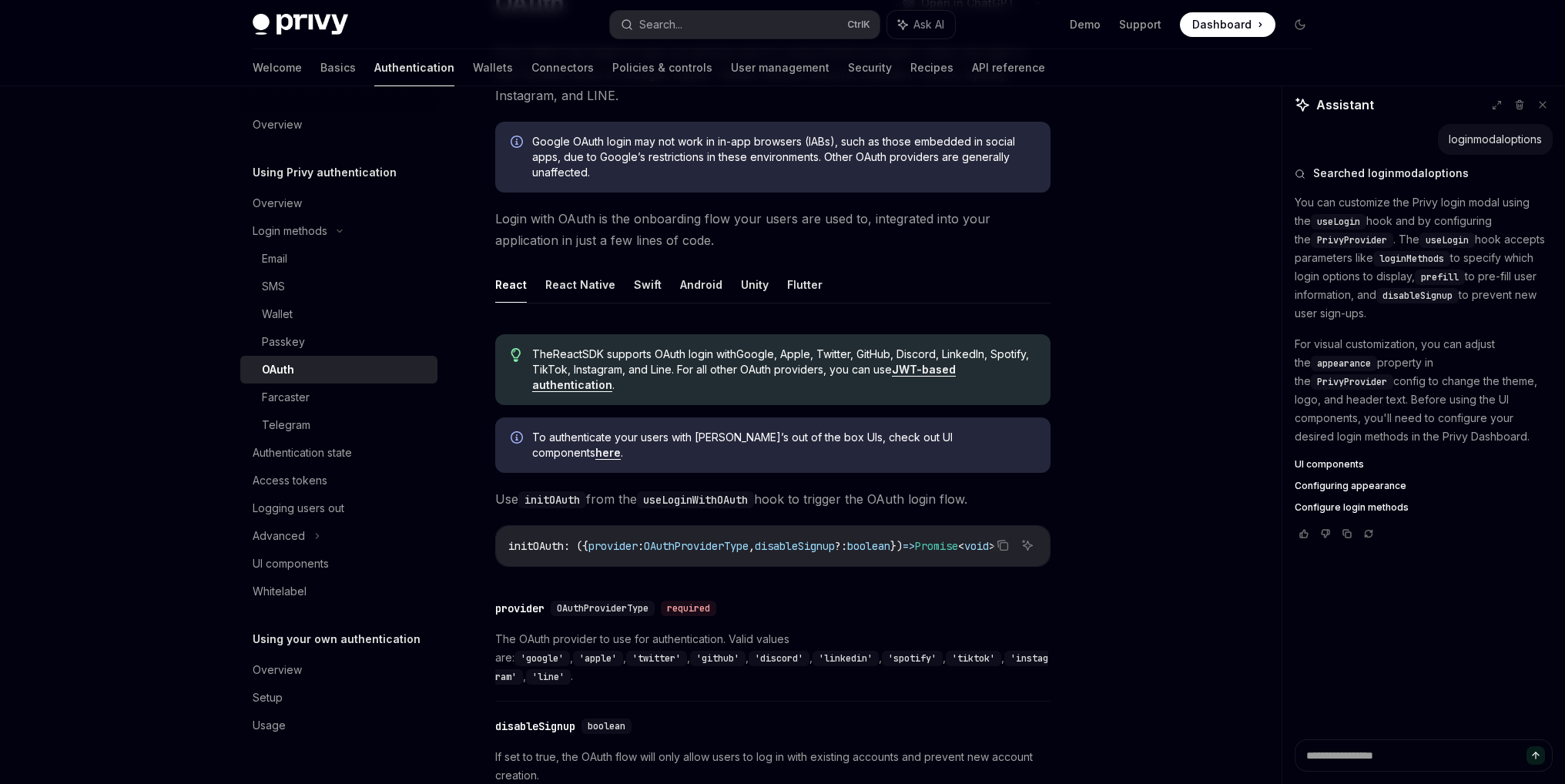
click at [621, 446] on link "here" at bounding box center [608, 453] width 25 height 14
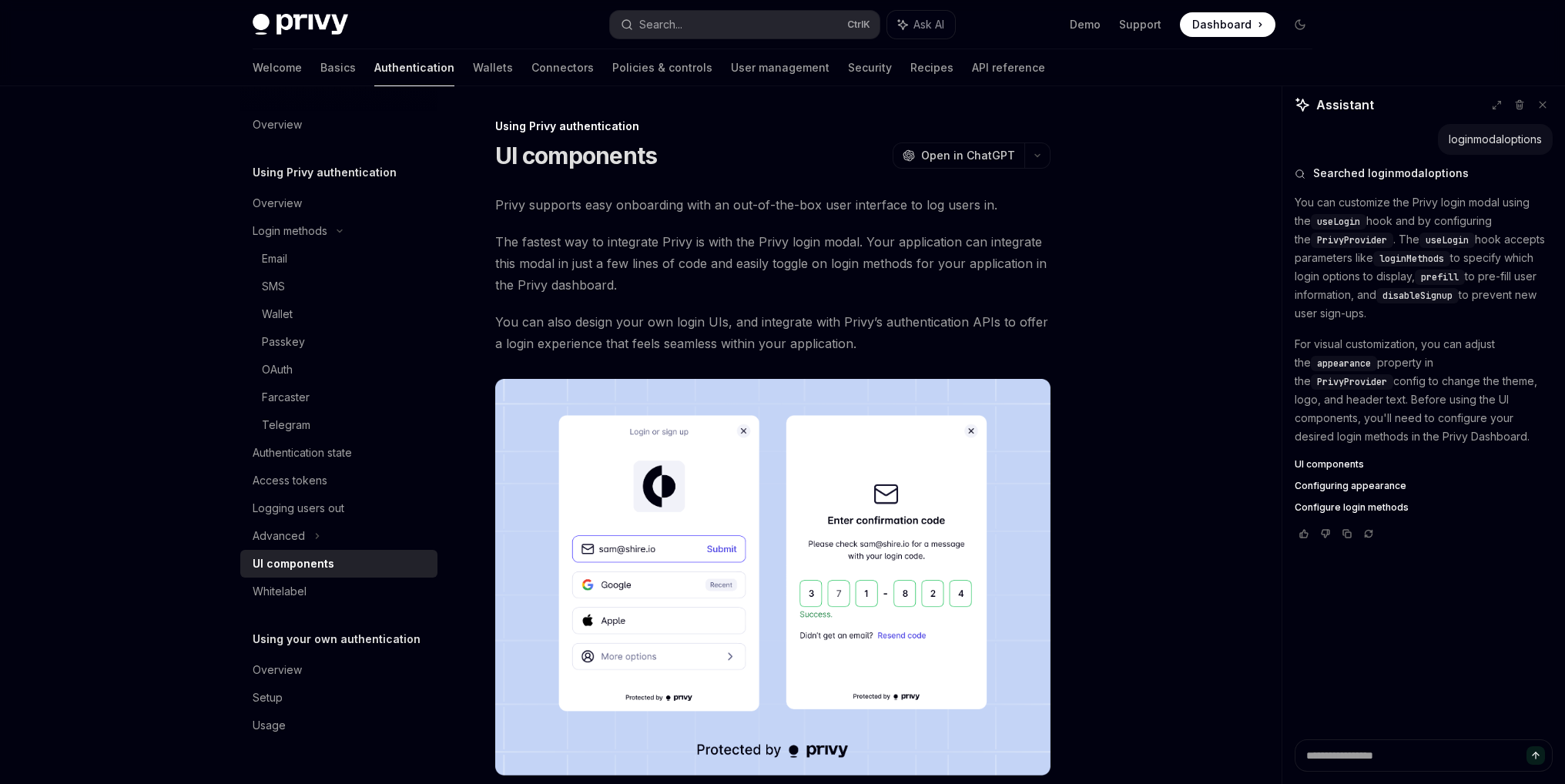
type textarea "*"
